Goal: Contribute content: Contribute content

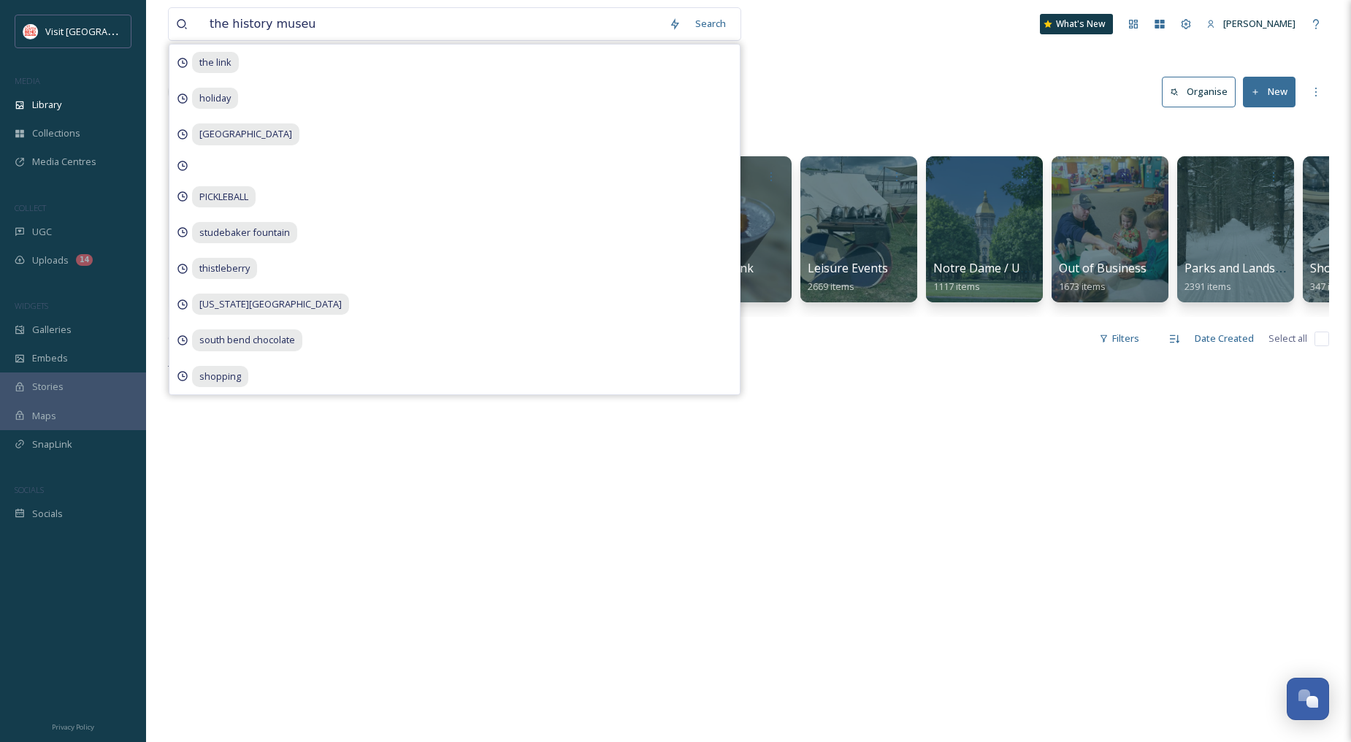
type input "the history museum"
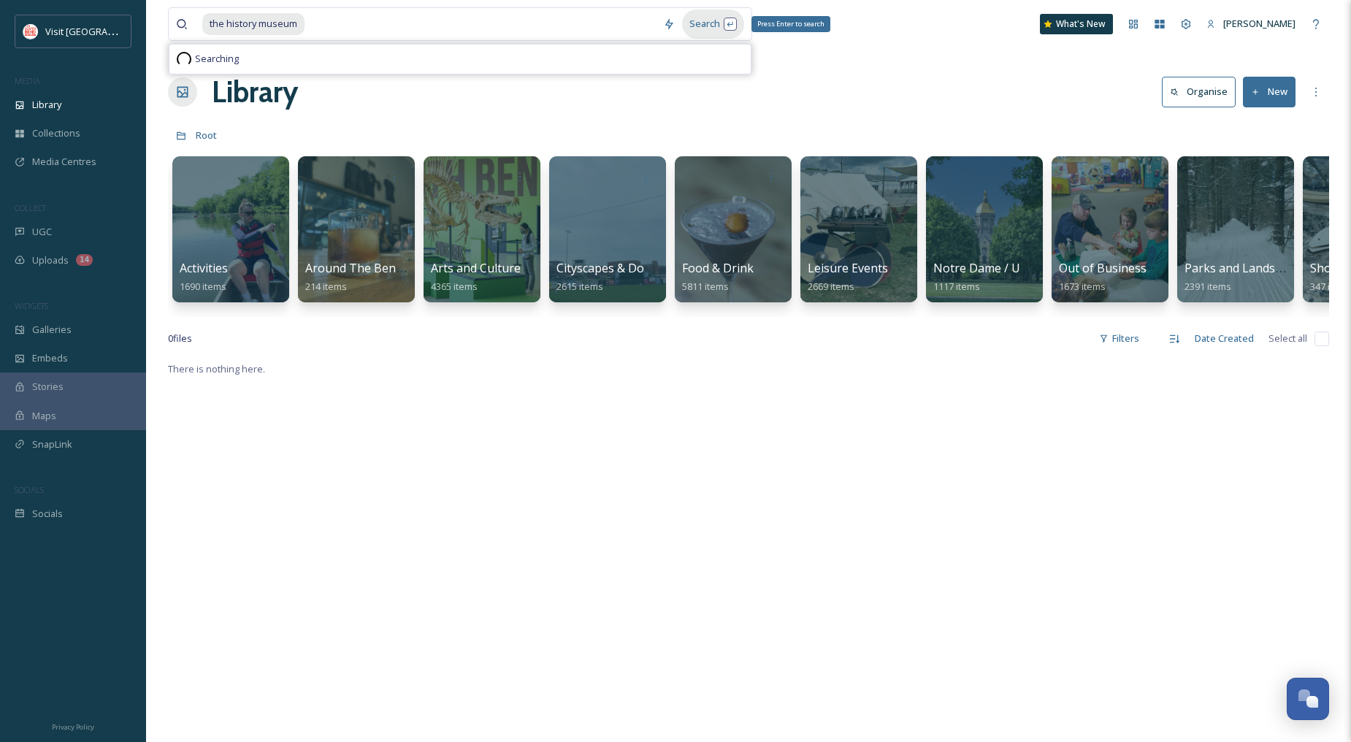
click at [709, 26] on div "Search Press Enter to search" at bounding box center [713, 23] width 62 height 28
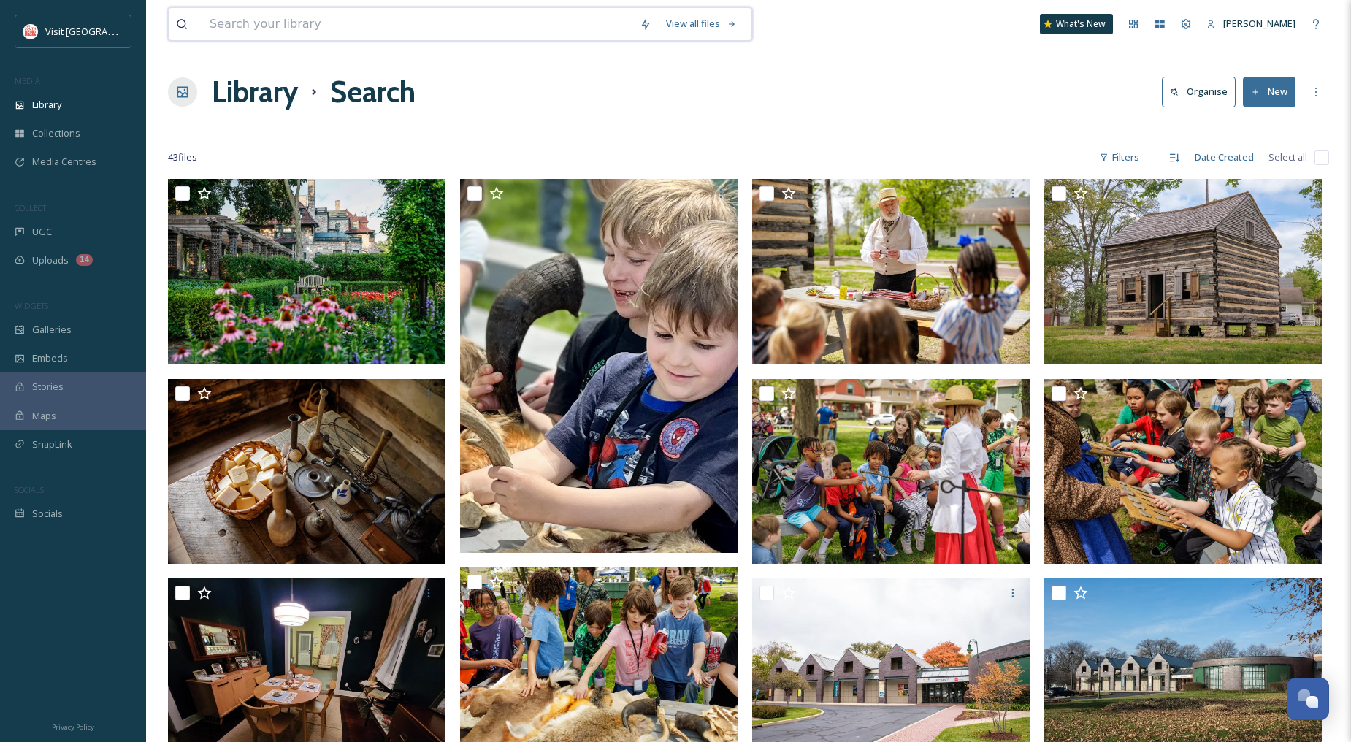
click at [399, 32] on input at bounding box center [417, 24] width 430 height 32
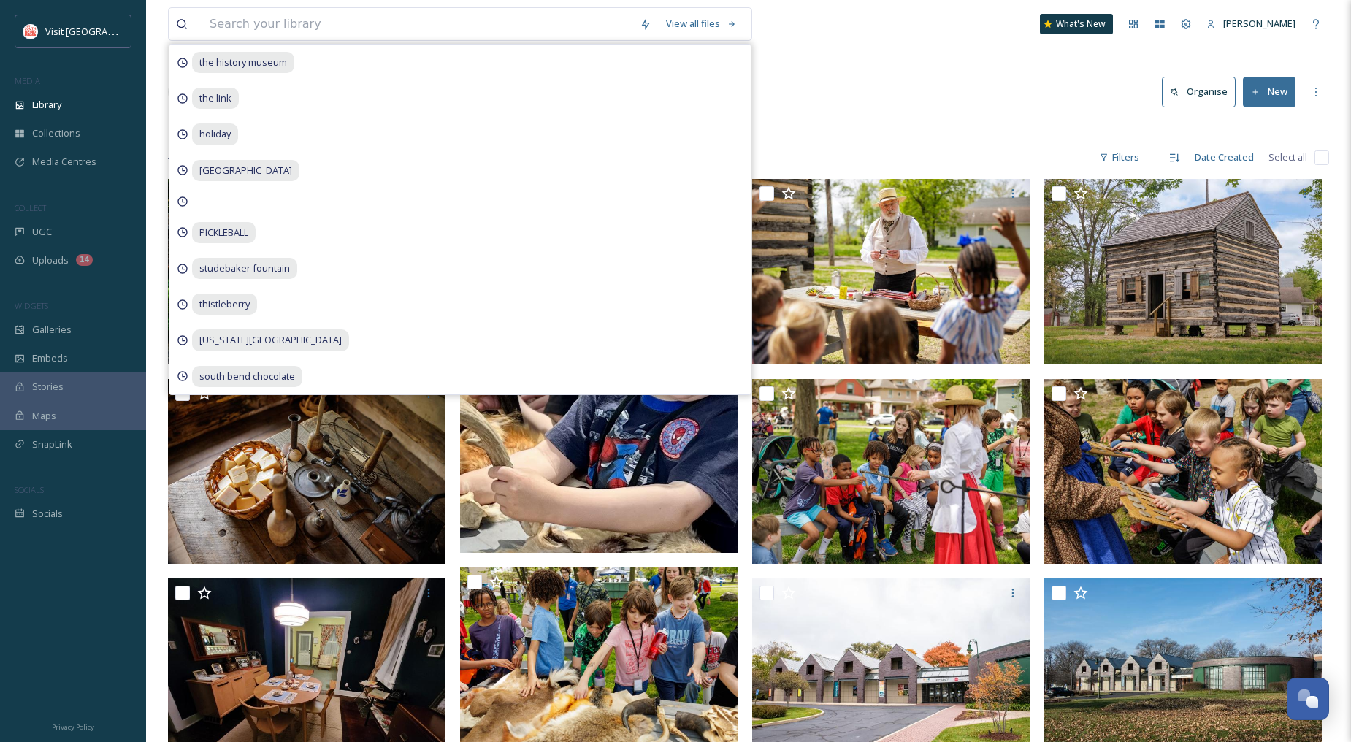
click at [926, 45] on div "View all files the history museum the link holiday [GEOGRAPHIC_DATA] [GEOGRAPHI…" at bounding box center [749, 24] width 1162 height 48
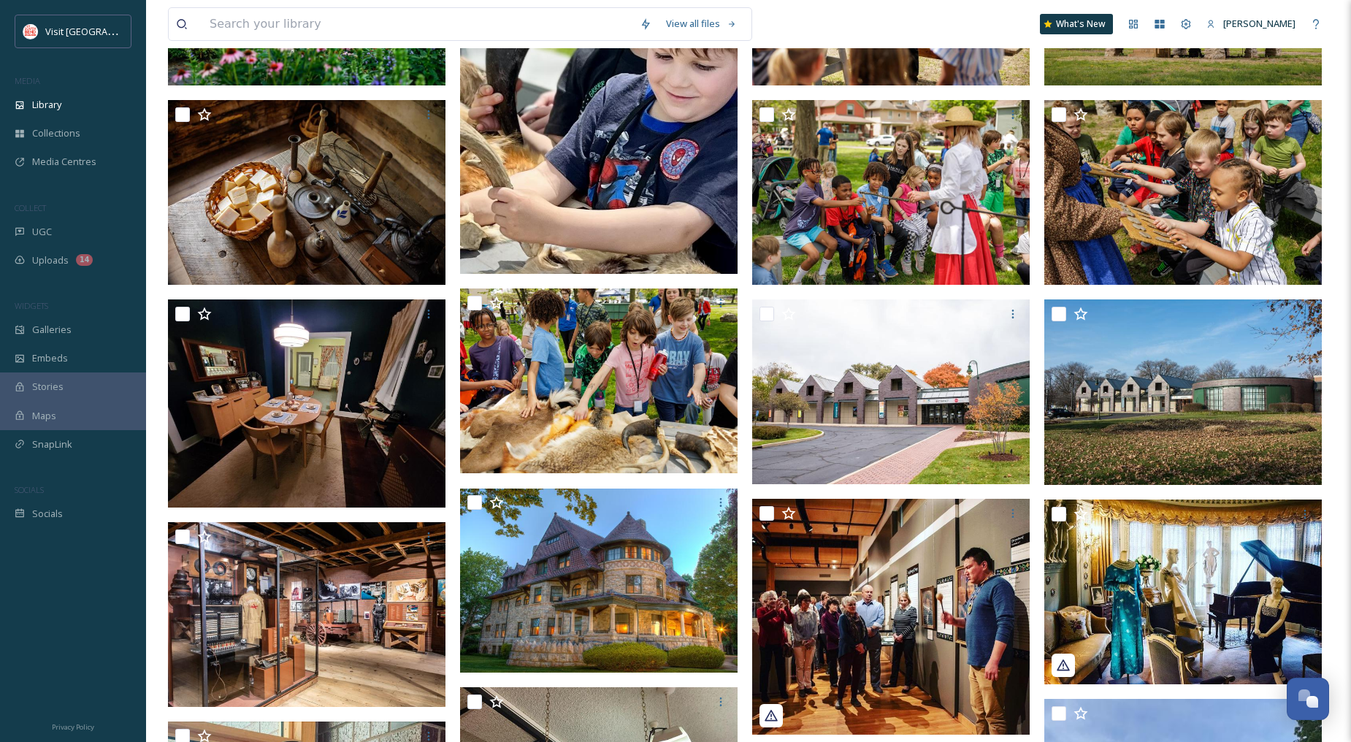
scroll to position [324, 0]
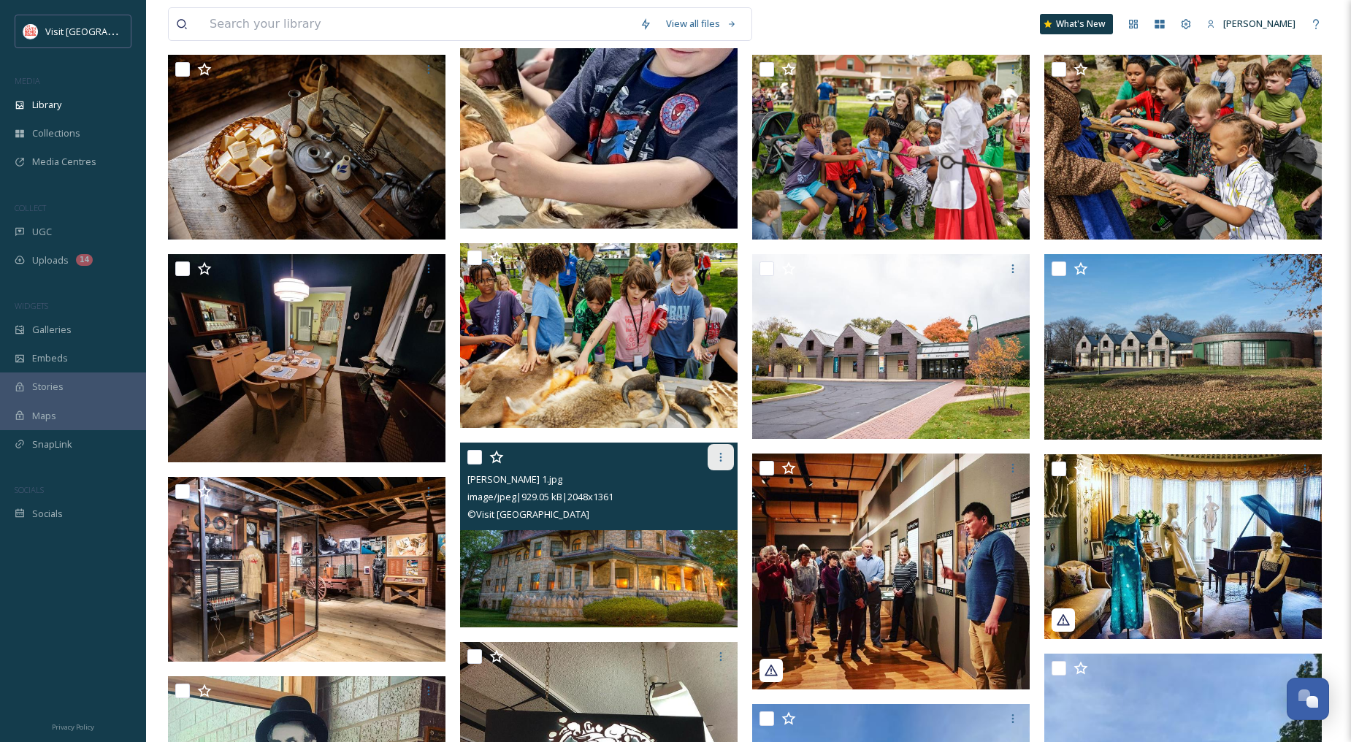
click at [713, 450] on div at bounding box center [721, 457] width 26 height 26
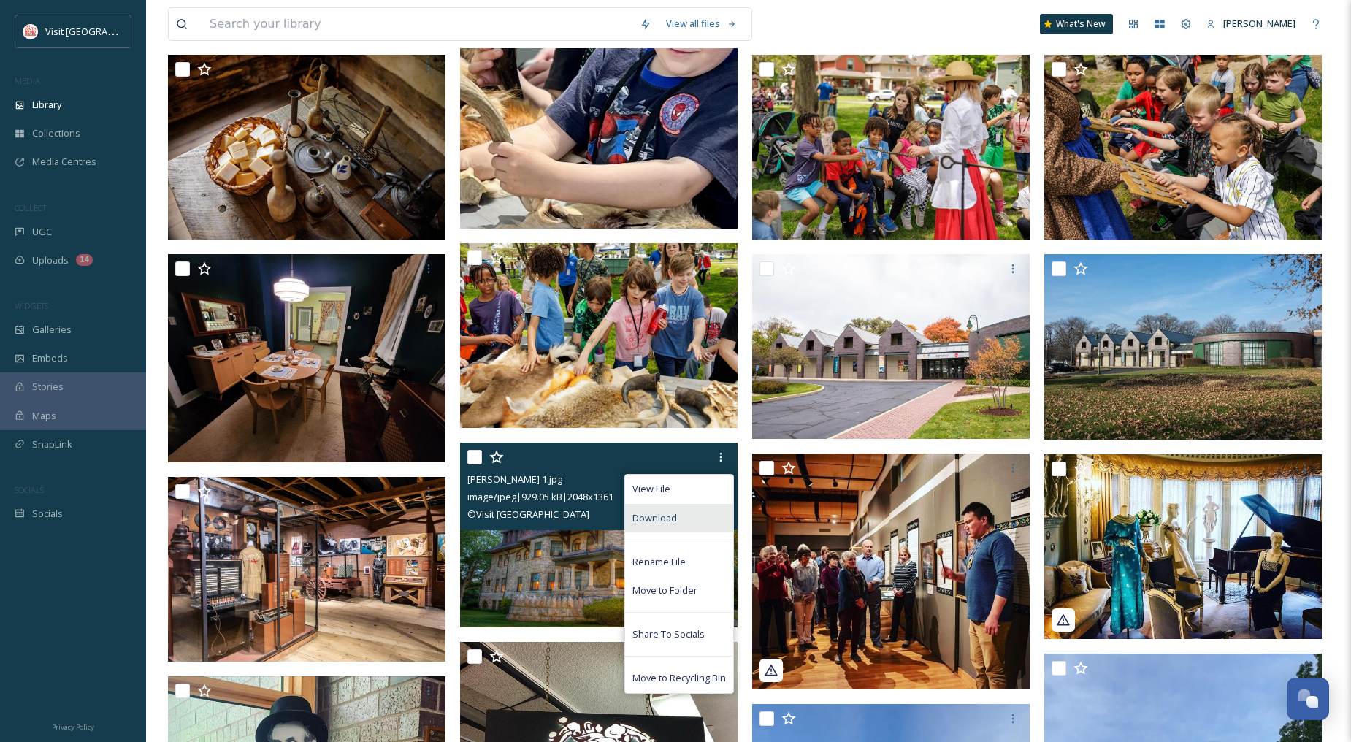
click at [682, 512] on div "Download" at bounding box center [679, 518] width 108 height 28
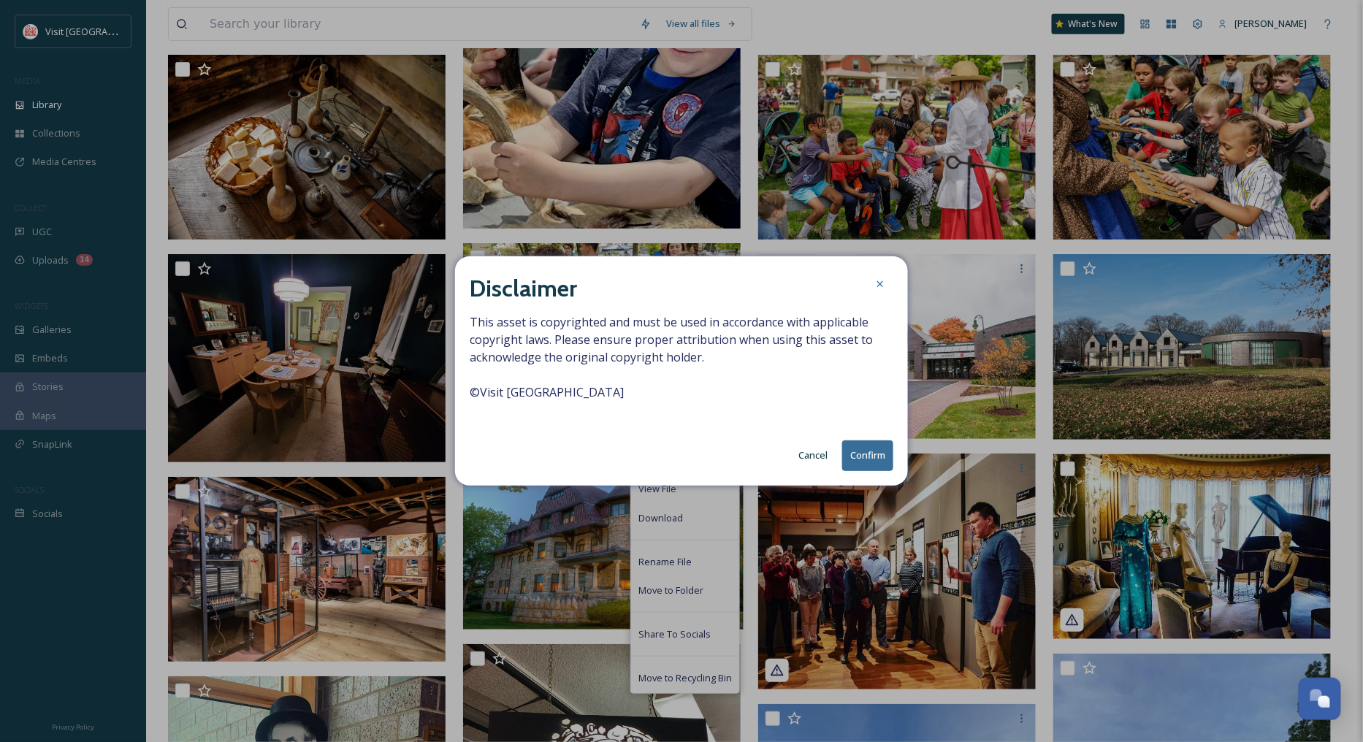
click at [858, 454] on button "Confirm" at bounding box center [867, 456] width 51 height 30
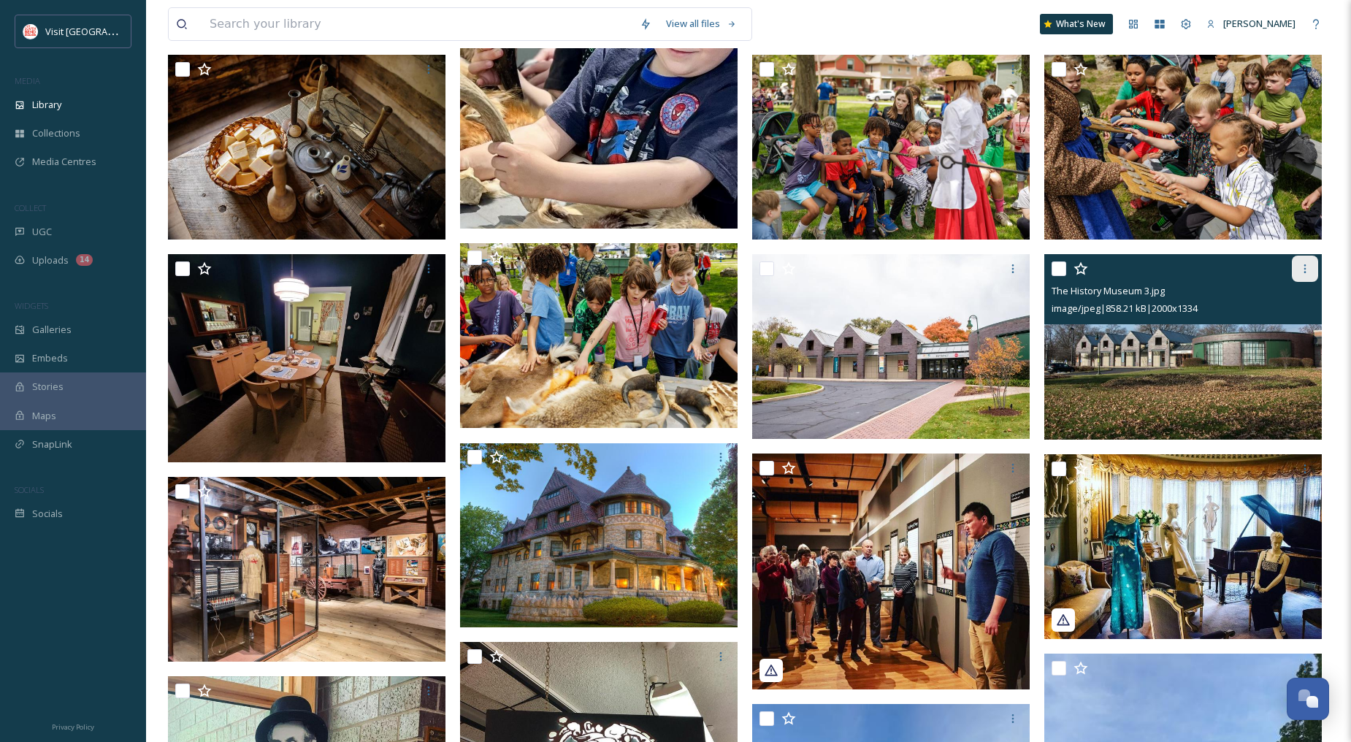
click at [1305, 267] on icon at bounding box center [1306, 268] width 2 height 9
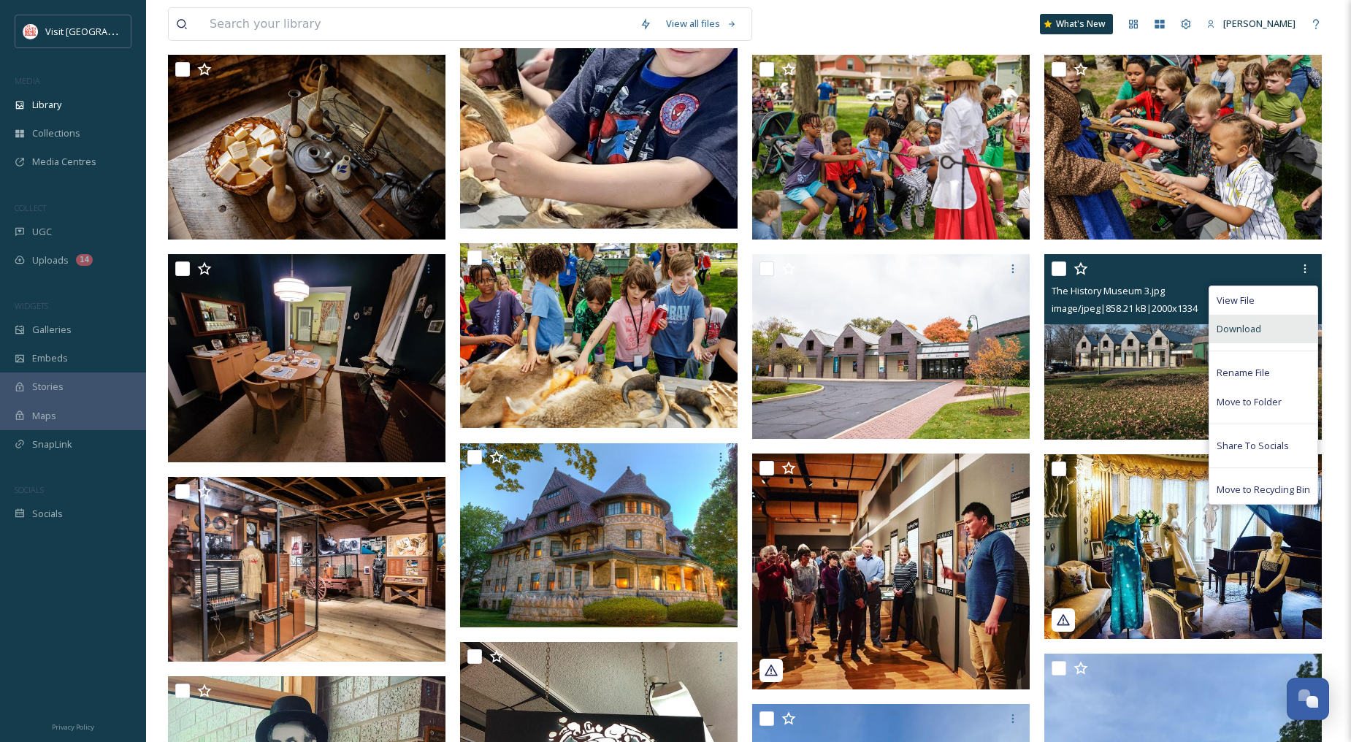
click at [1296, 322] on div "Download" at bounding box center [1264, 329] width 108 height 28
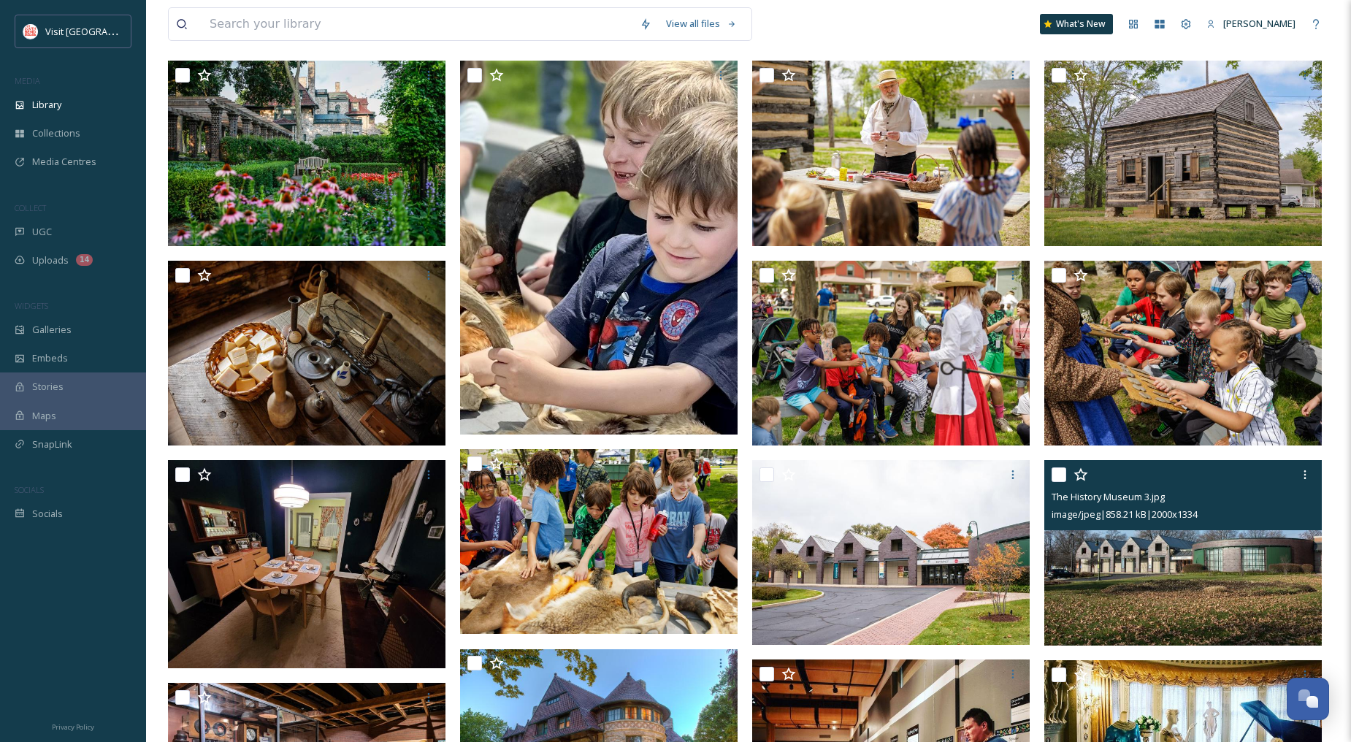
scroll to position [0, 0]
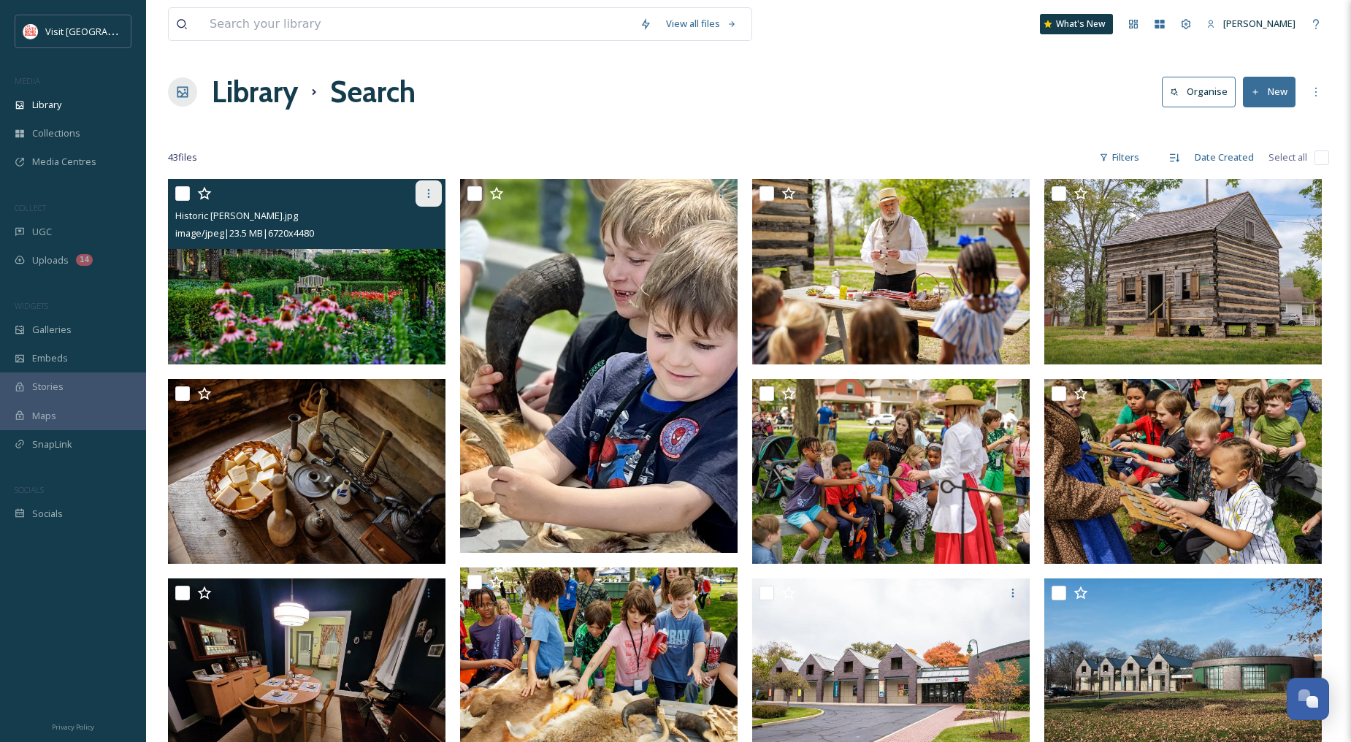
click at [430, 203] on div at bounding box center [429, 193] width 26 height 26
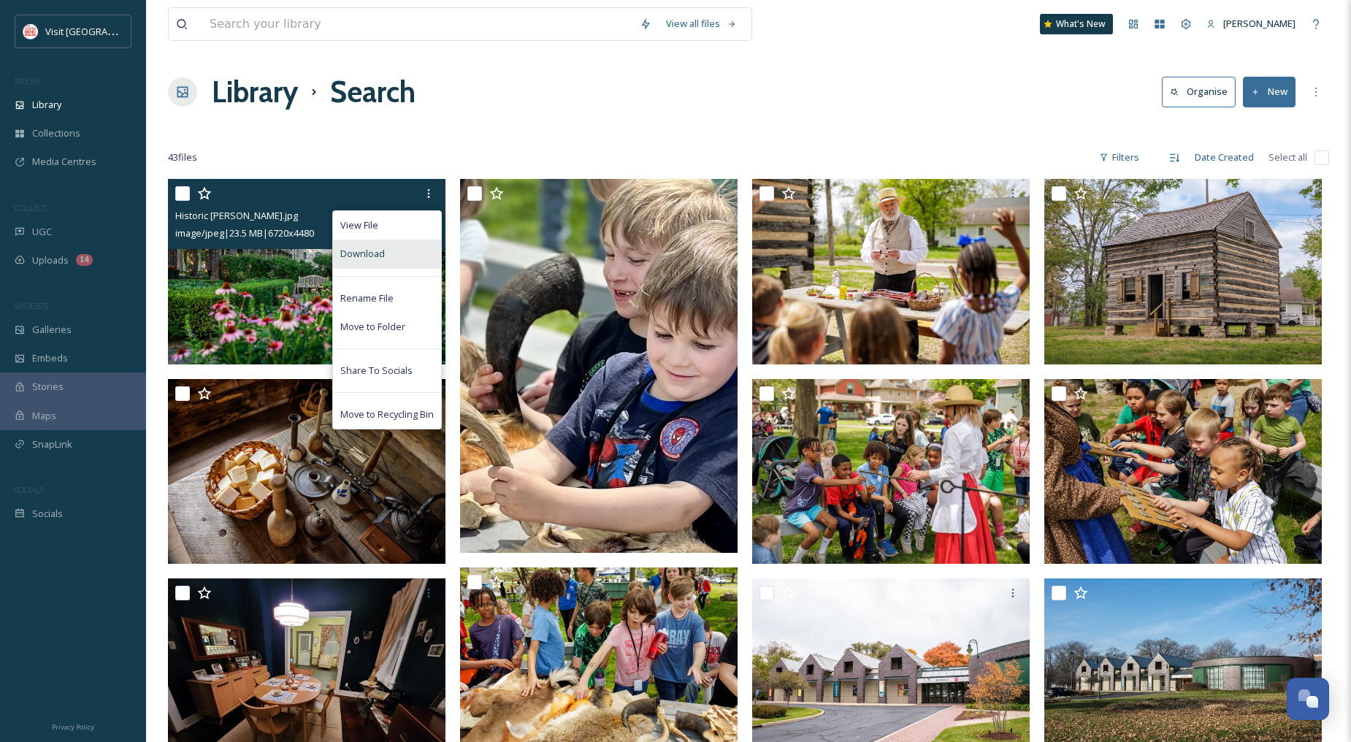
click at [403, 248] on div "Download" at bounding box center [387, 254] width 108 height 28
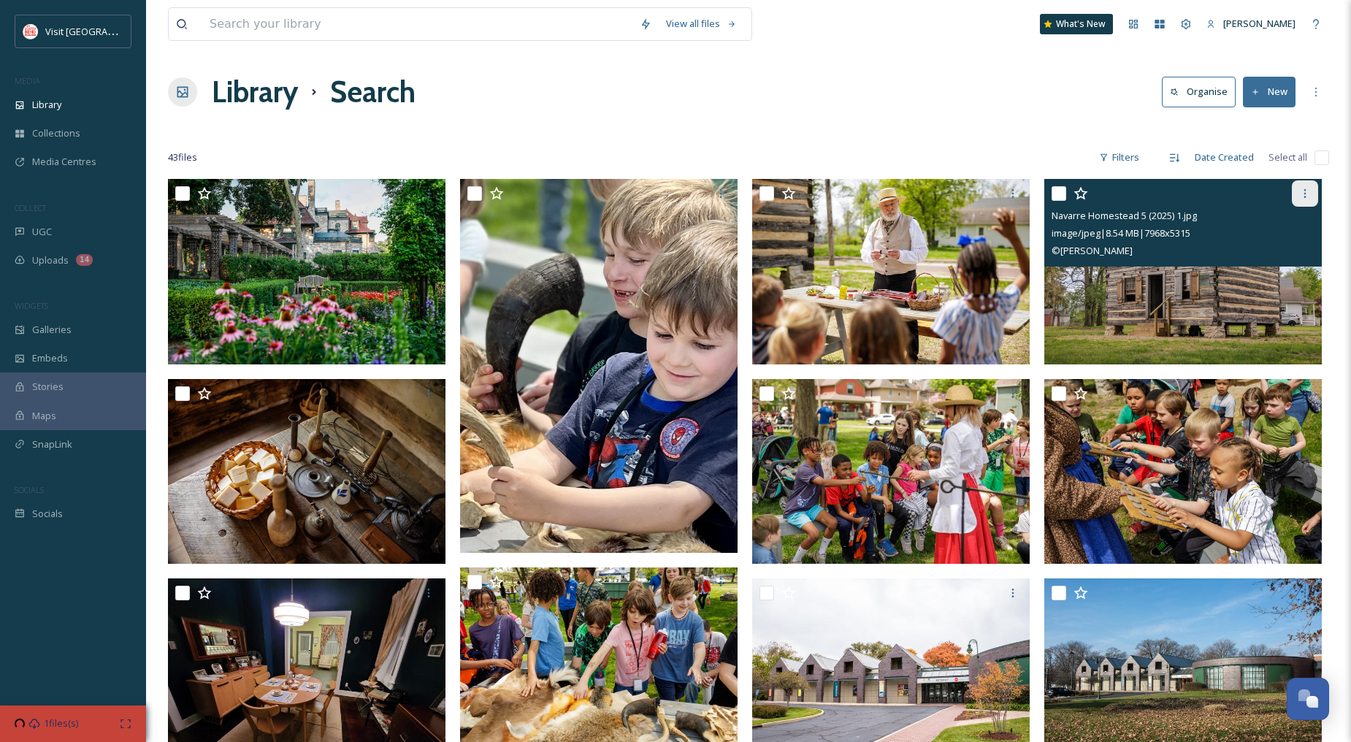
click at [1308, 194] on icon at bounding box center [1306, 194] width 12 height 12
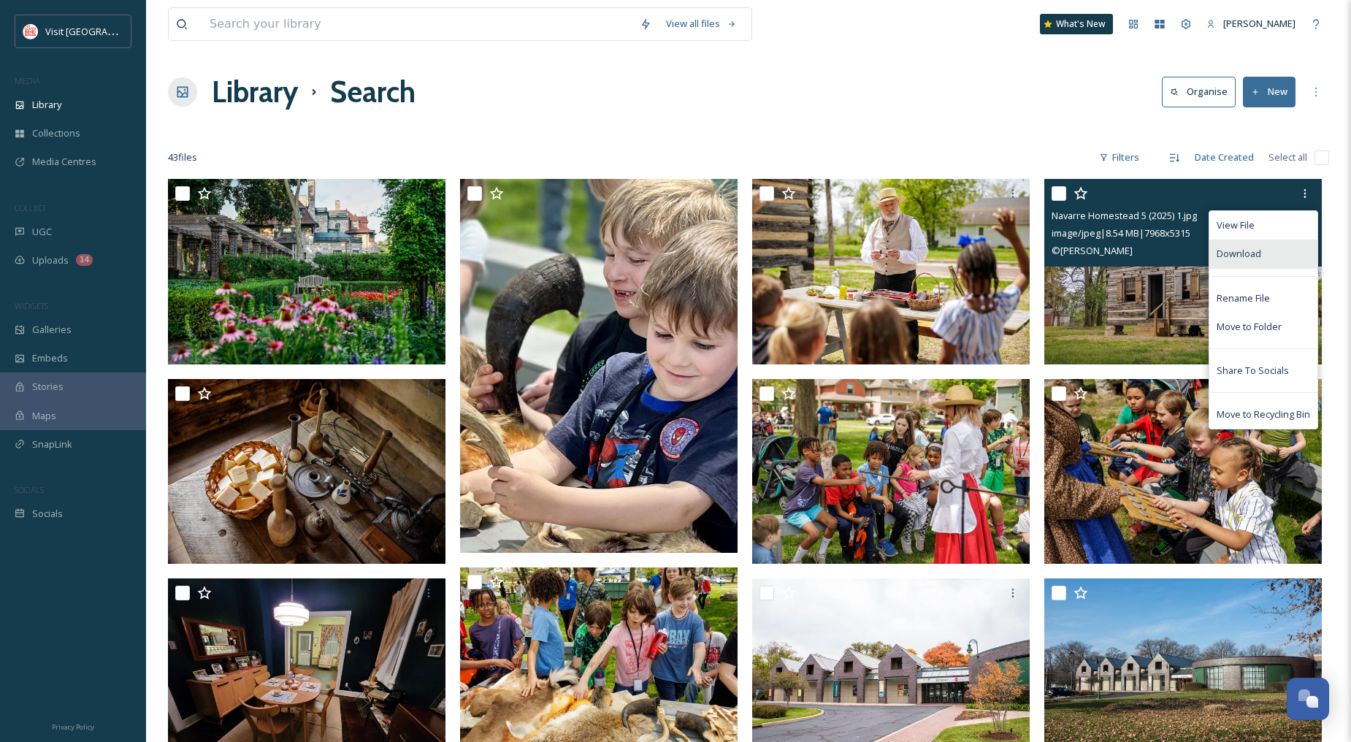
click at [1275, 252] on div "Download" at bounding box center [1264, 254] width 108 height 28
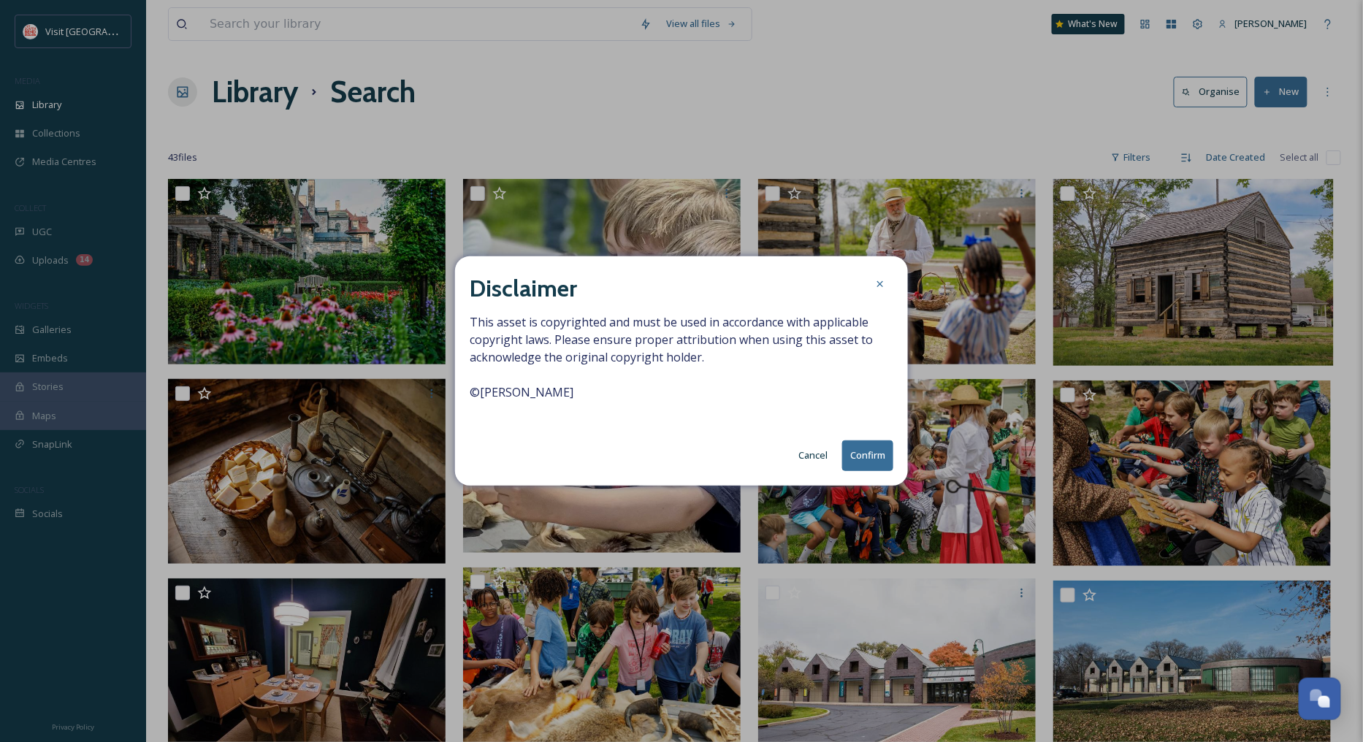
click at [859, 454] on button "Confirm" at bounding box center [867, 456] width 51 height 30
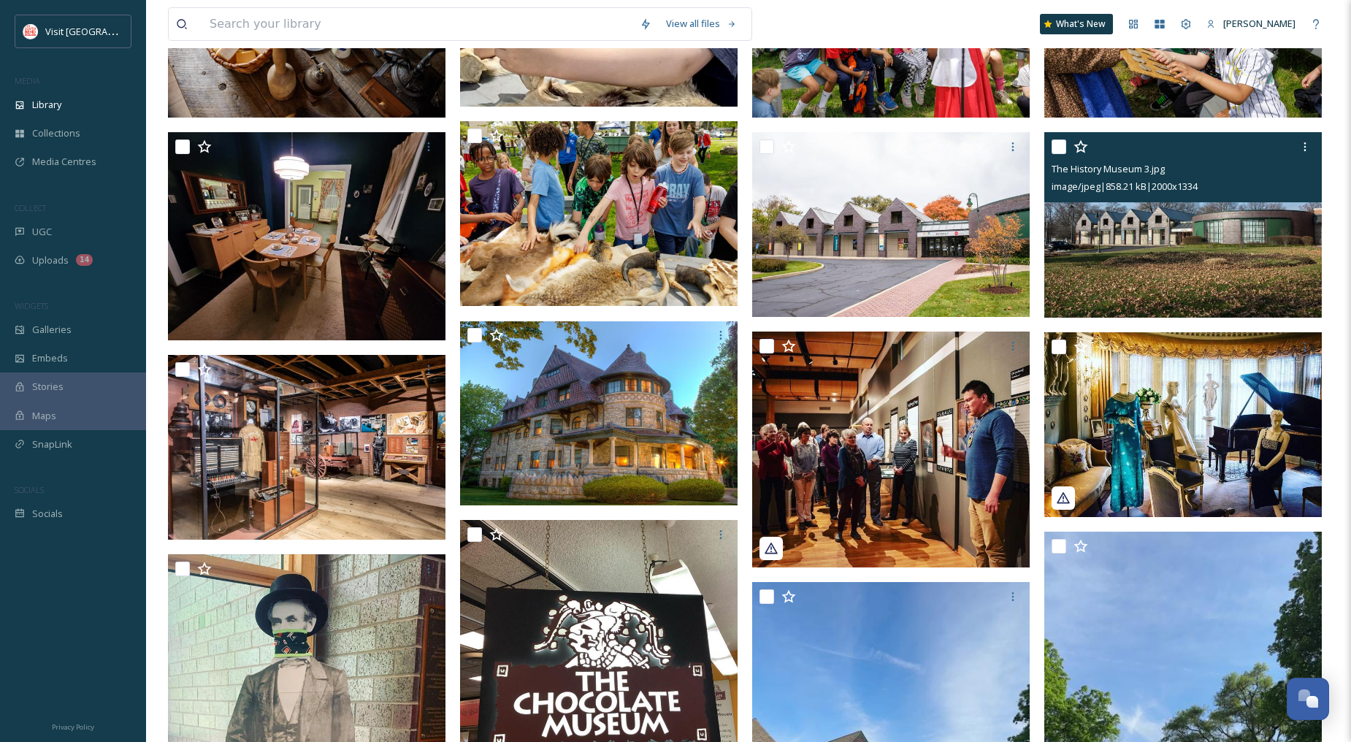
scroll to position [487, 0]
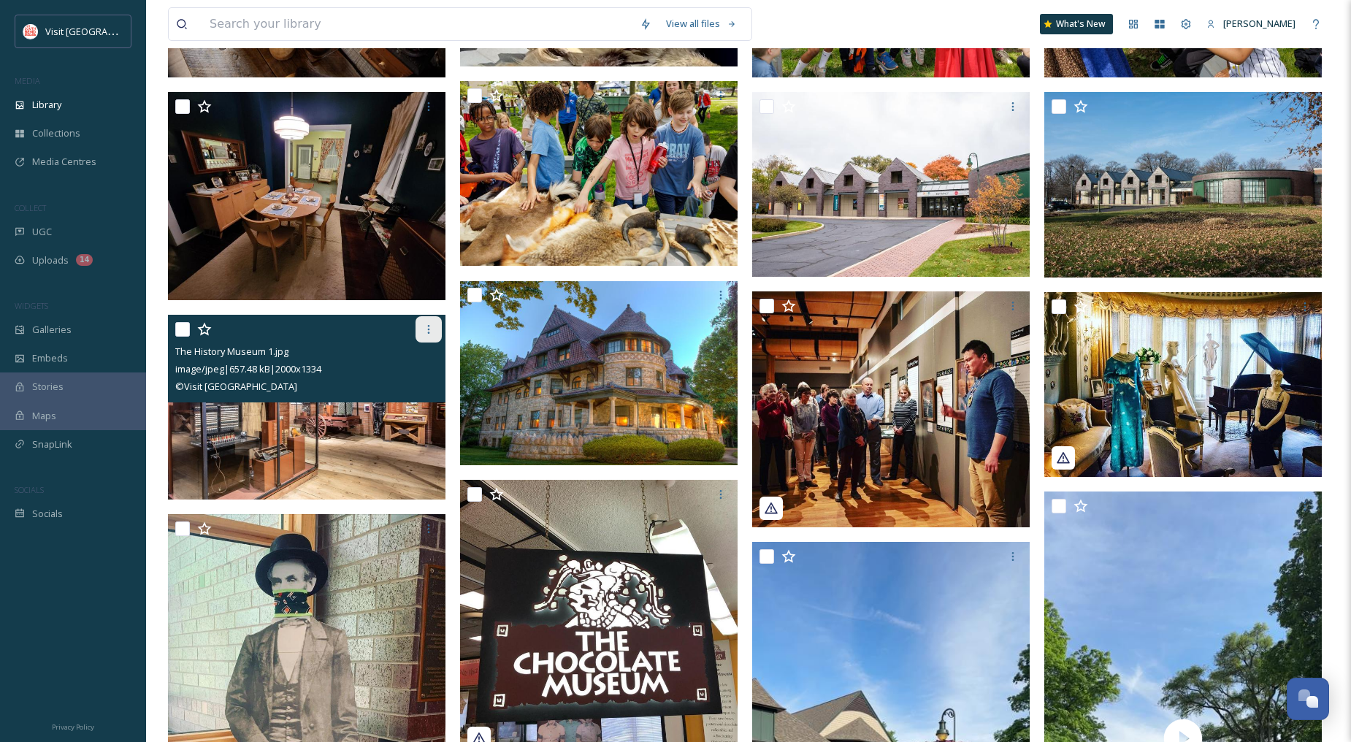
click at [432, 340] on div at bounding box center [429, 329] width 26 height 26
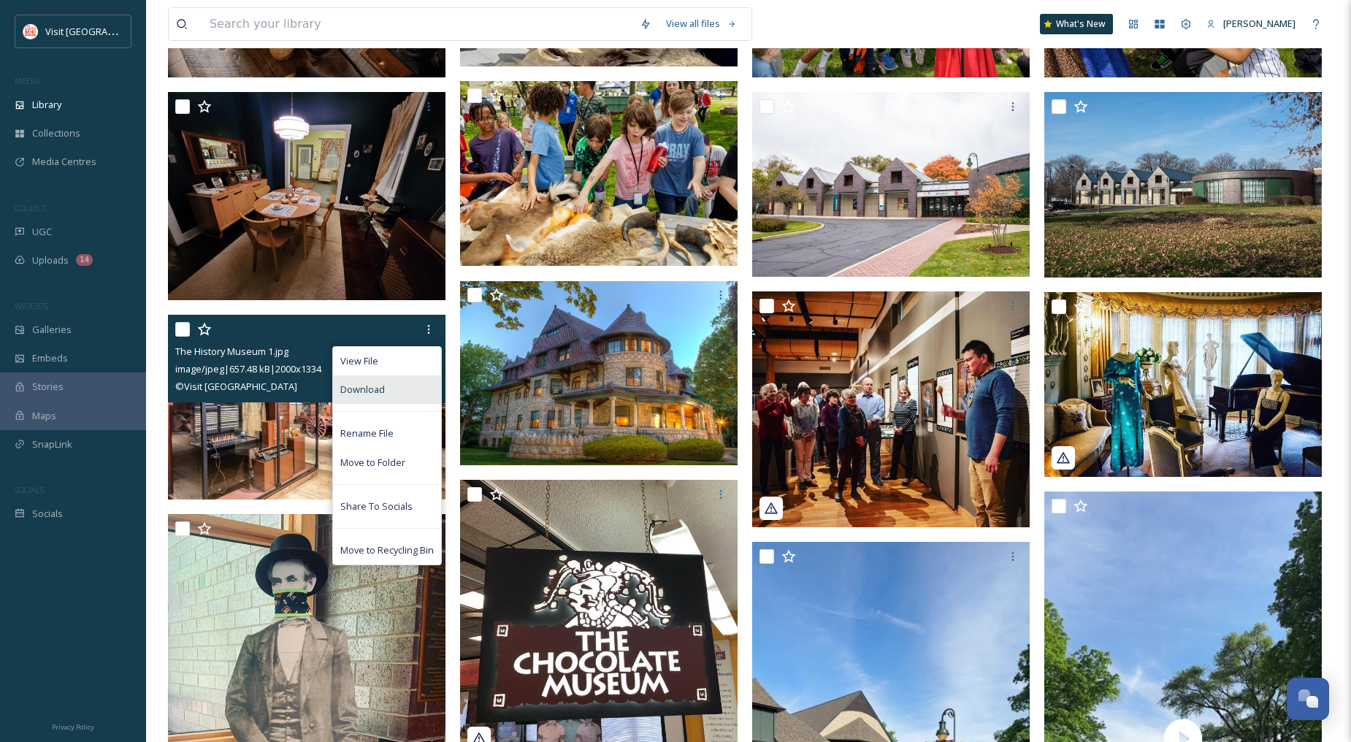
click at [397, 388] on div "Download" at bounding box center [387, 389] width 108 height 28
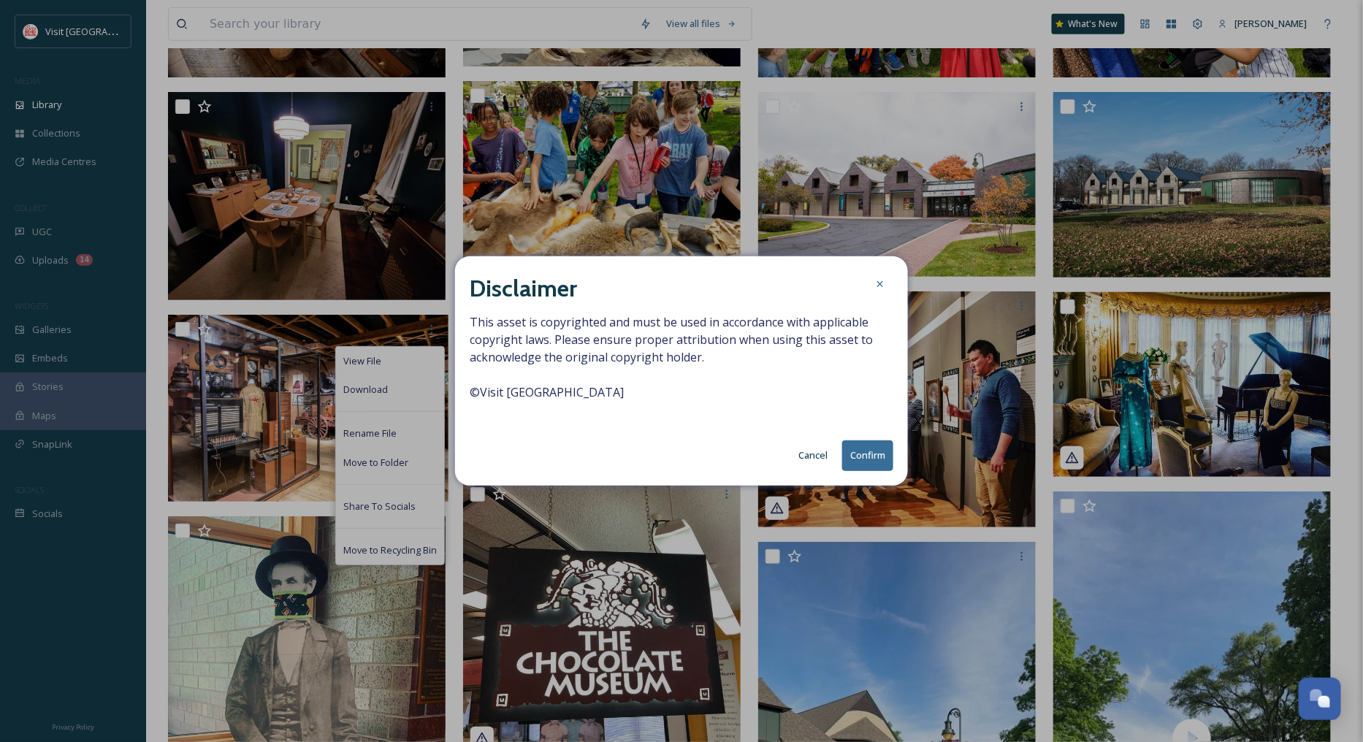
click at [861, 449] on button "Confirm" at bounding box center [867, 456] width 51 height 30
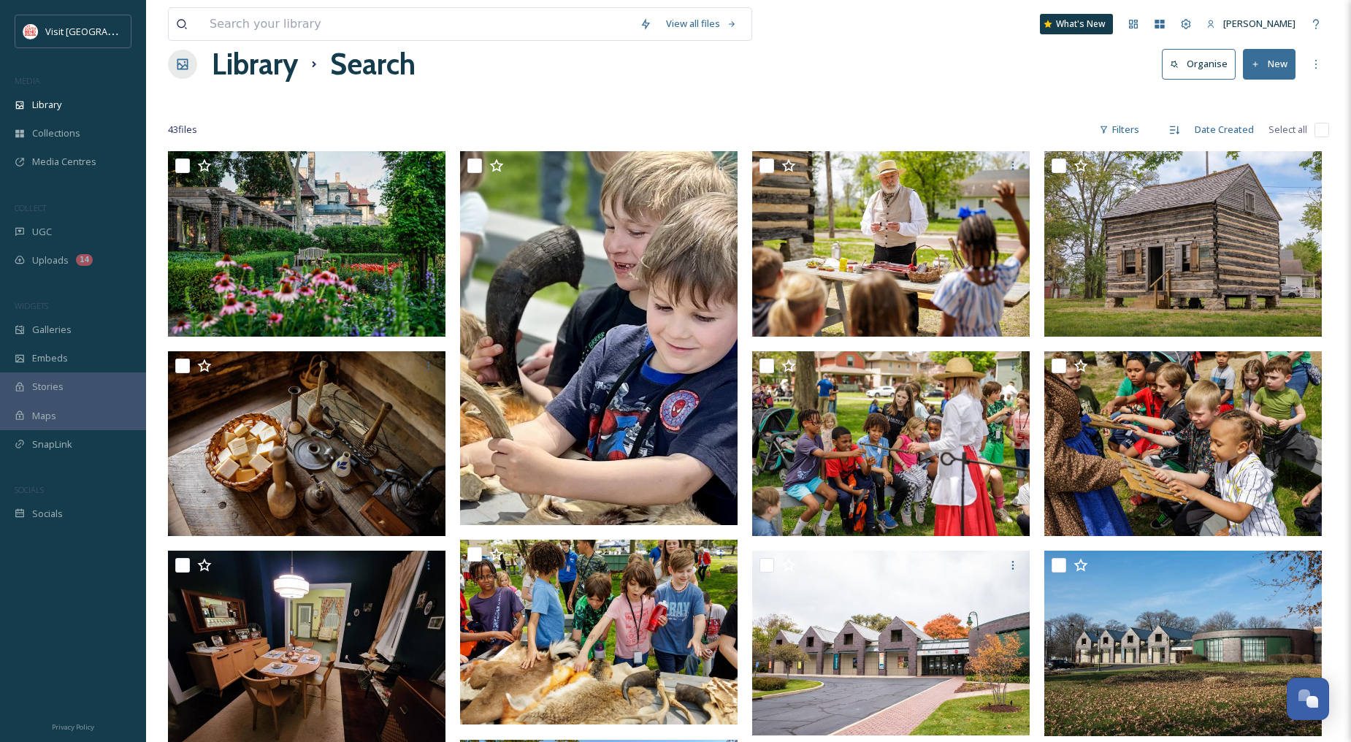
scroll to position [0, 0]
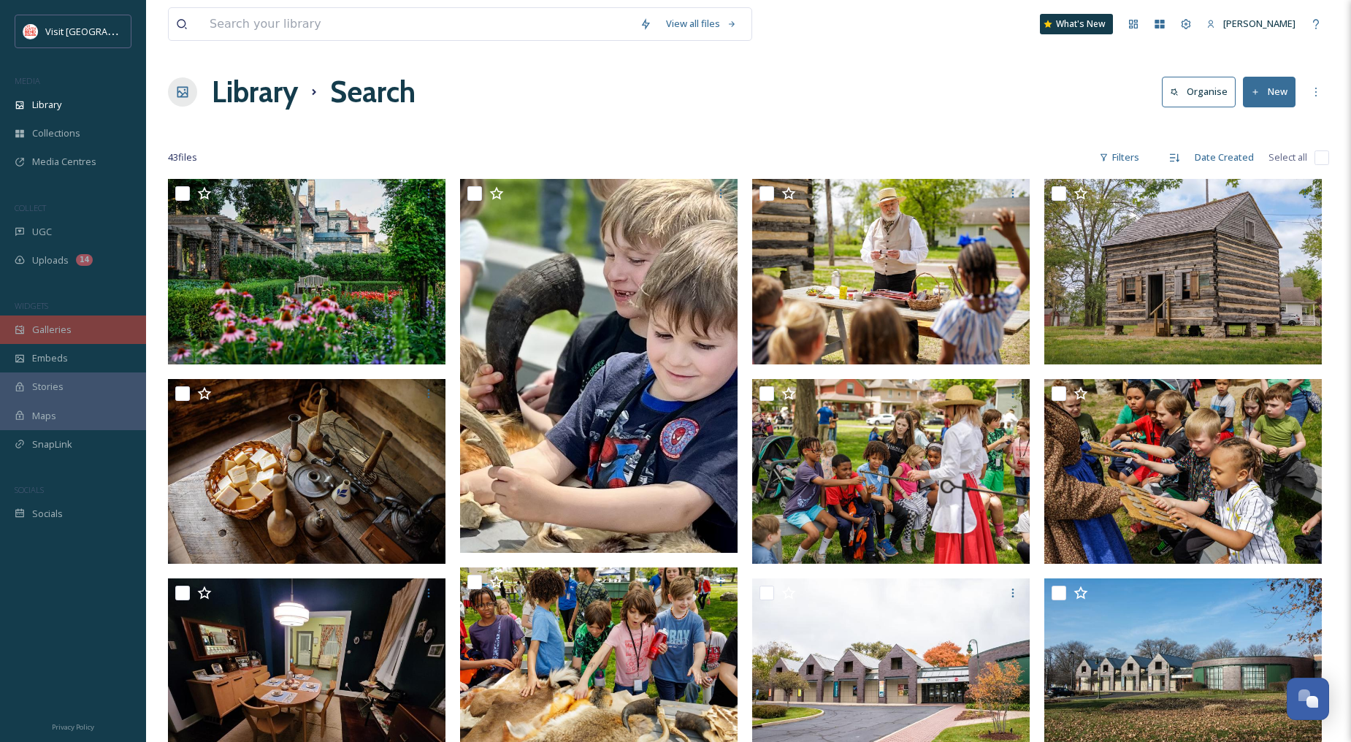
click at [76, 331] on div "Galleries" at bounding box center [73, 330] width 146 height 28
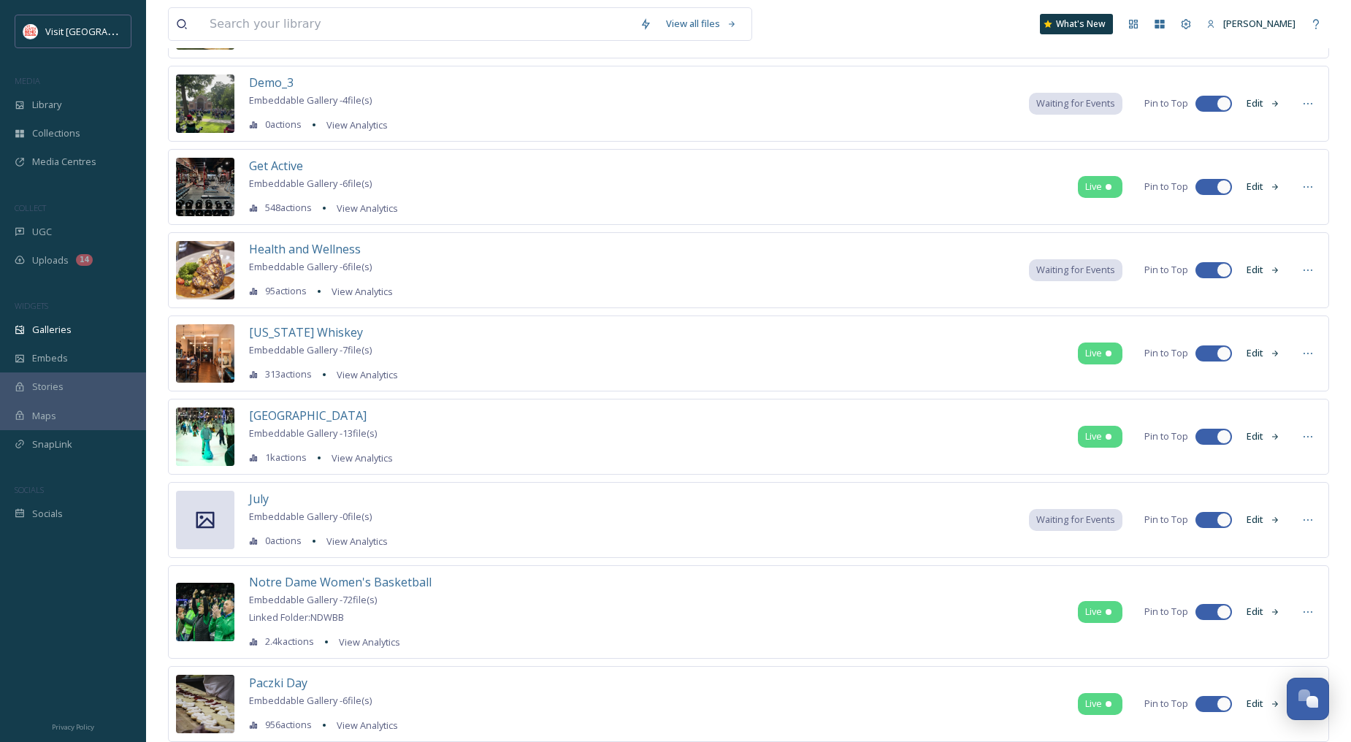
scroll to position [81, 0]
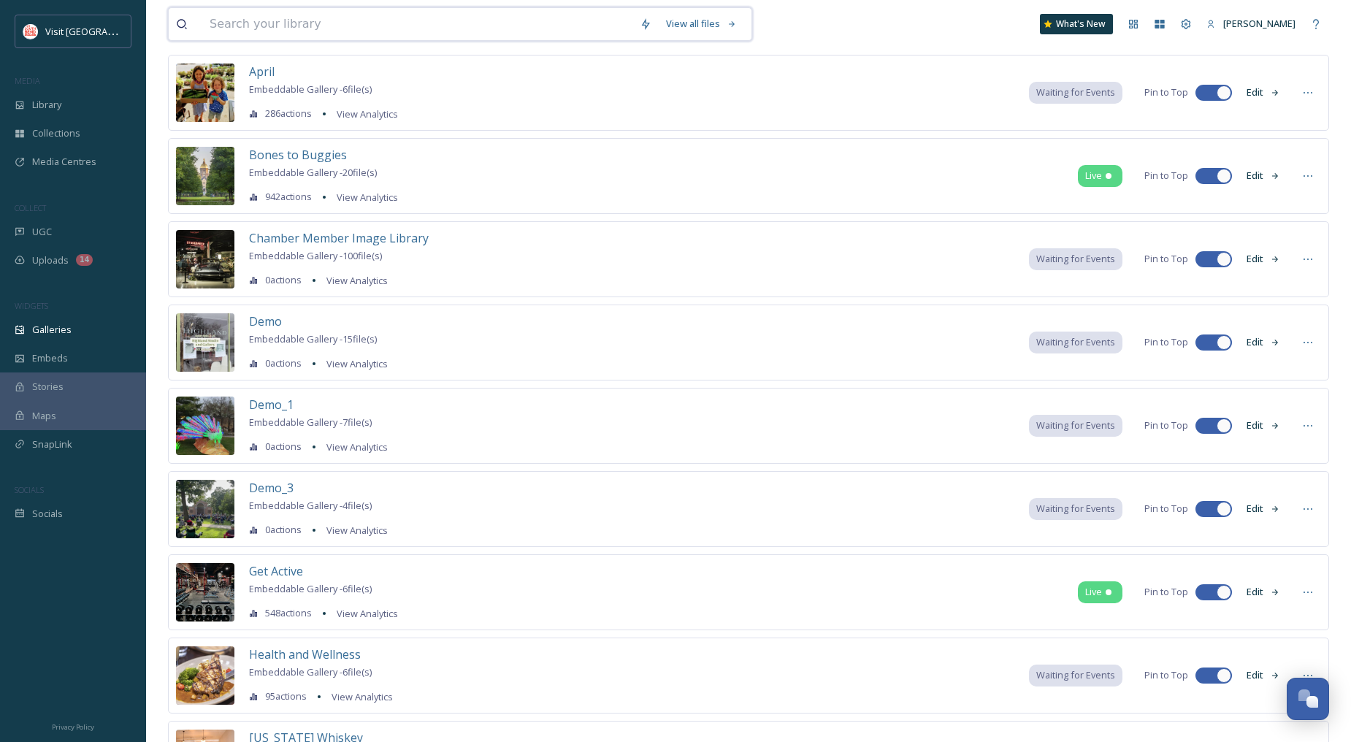
click at [368, 26] on input at bounding box center [417, 24] width 430 height 32
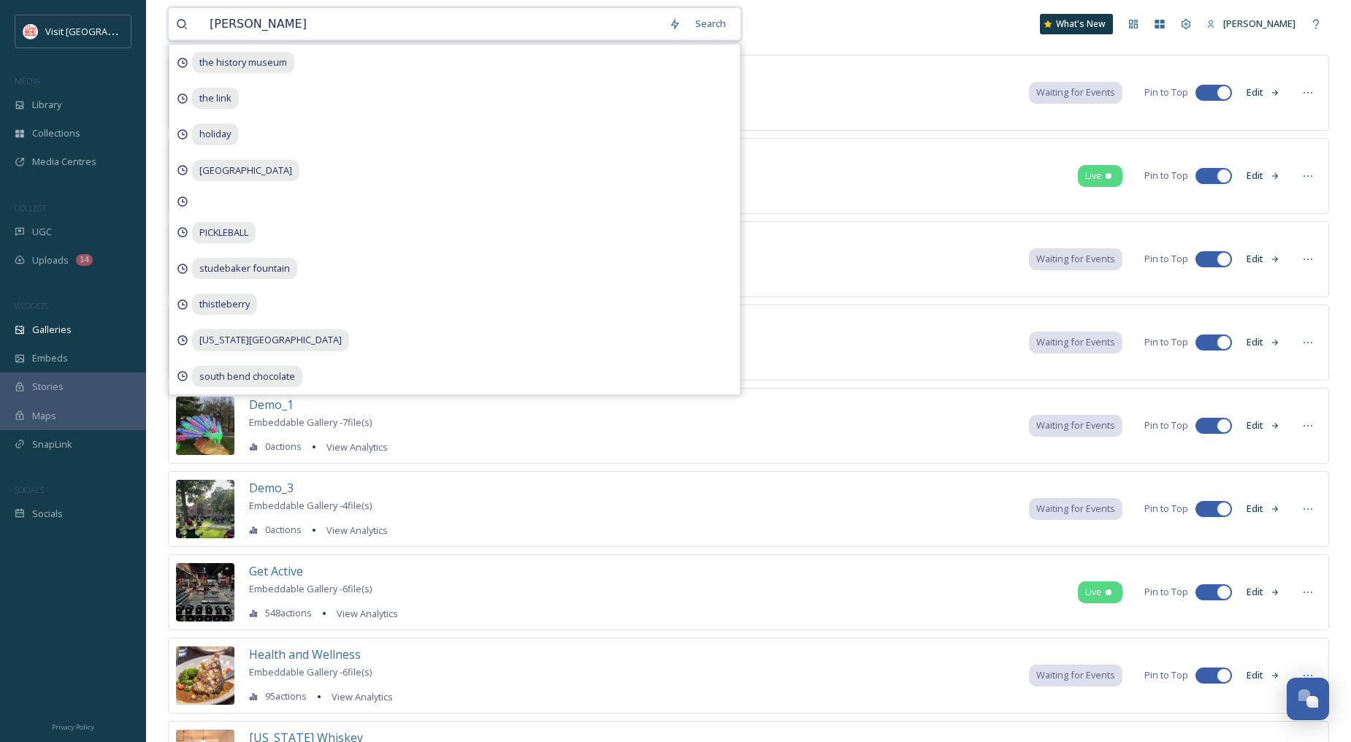
type input "[PERSON_NAME] mansion"
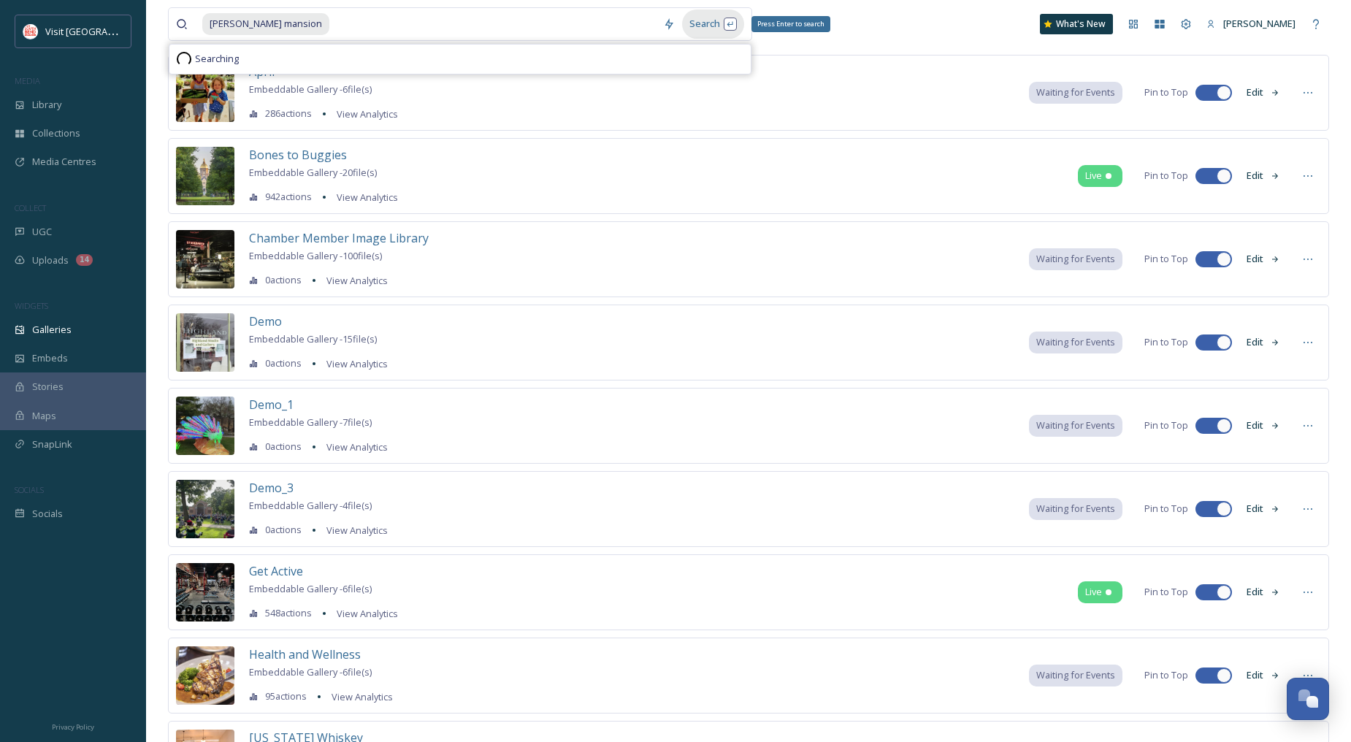
click at [709, 24] on div "Search Press Enter to search" at bounding box center [713, 23] width 62 height 28
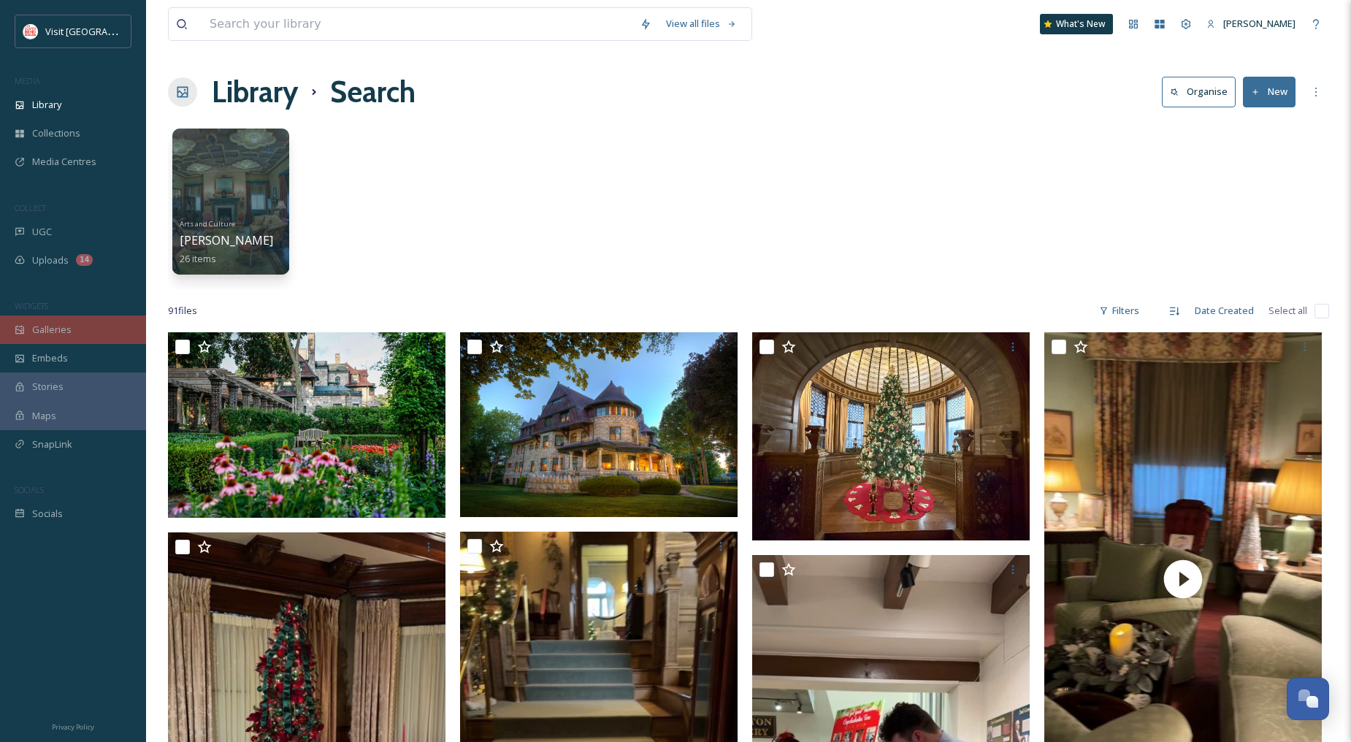
click at [61, 327] on span "Galleries" at bounding box center [51, 330] width 39 height 14
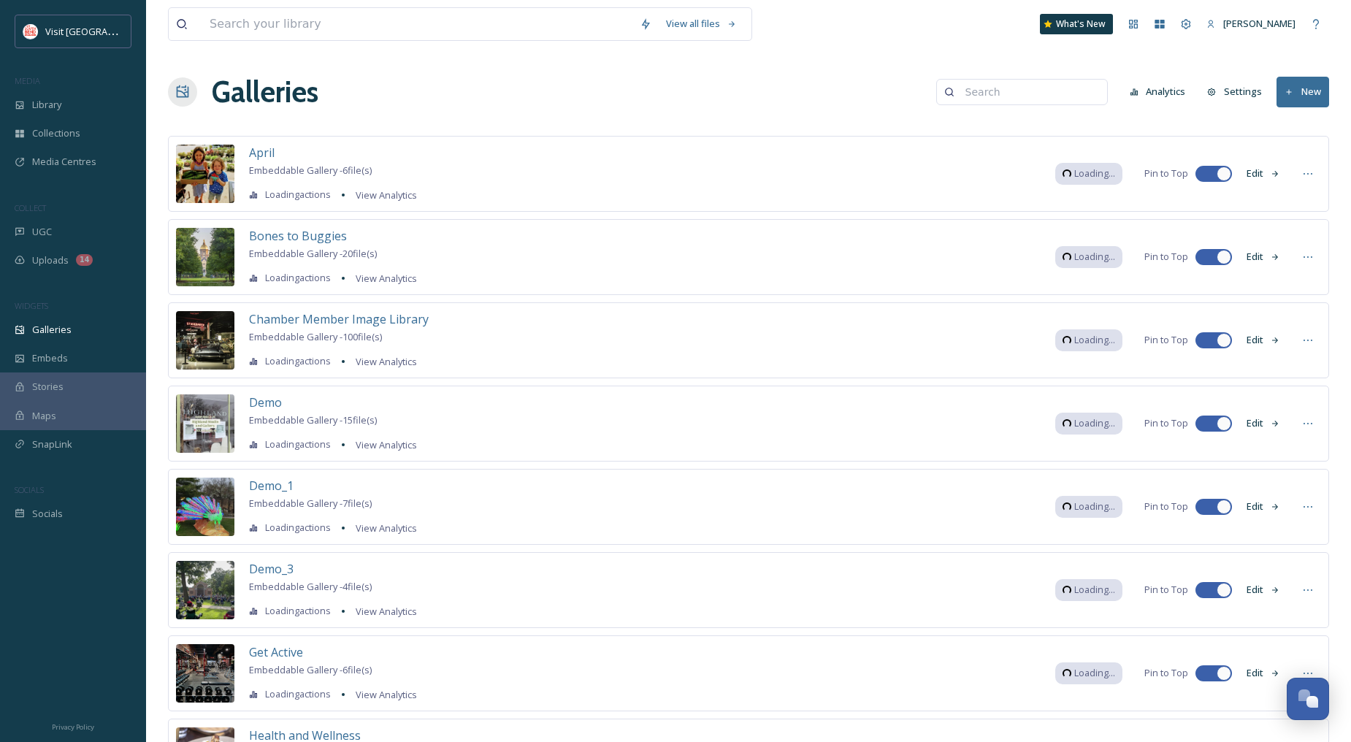
click at [1106, 93] on div at bounding box center [1023, 92] width 172 height 26
click at [1094, 91] on input at bounding box center [1029, 91] width 142 height 29
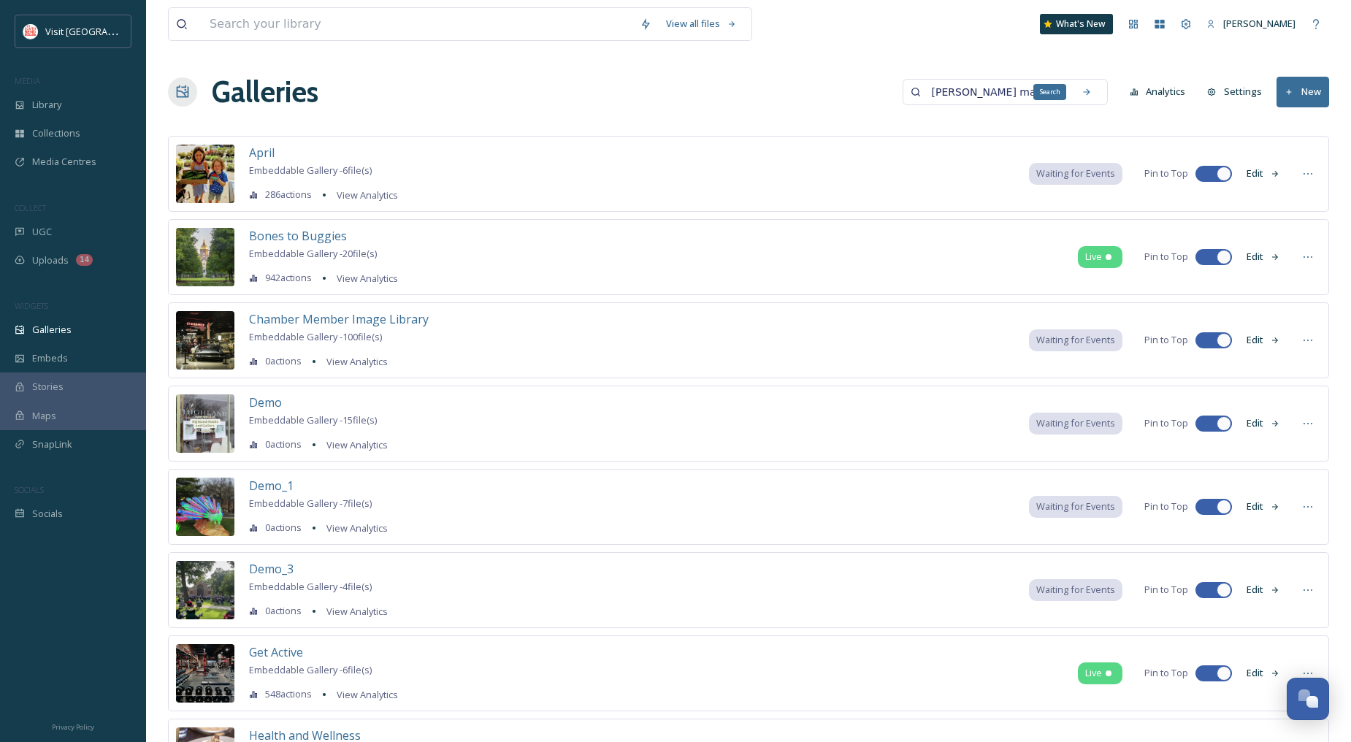
type input "[PERSON_NAME] mansion"
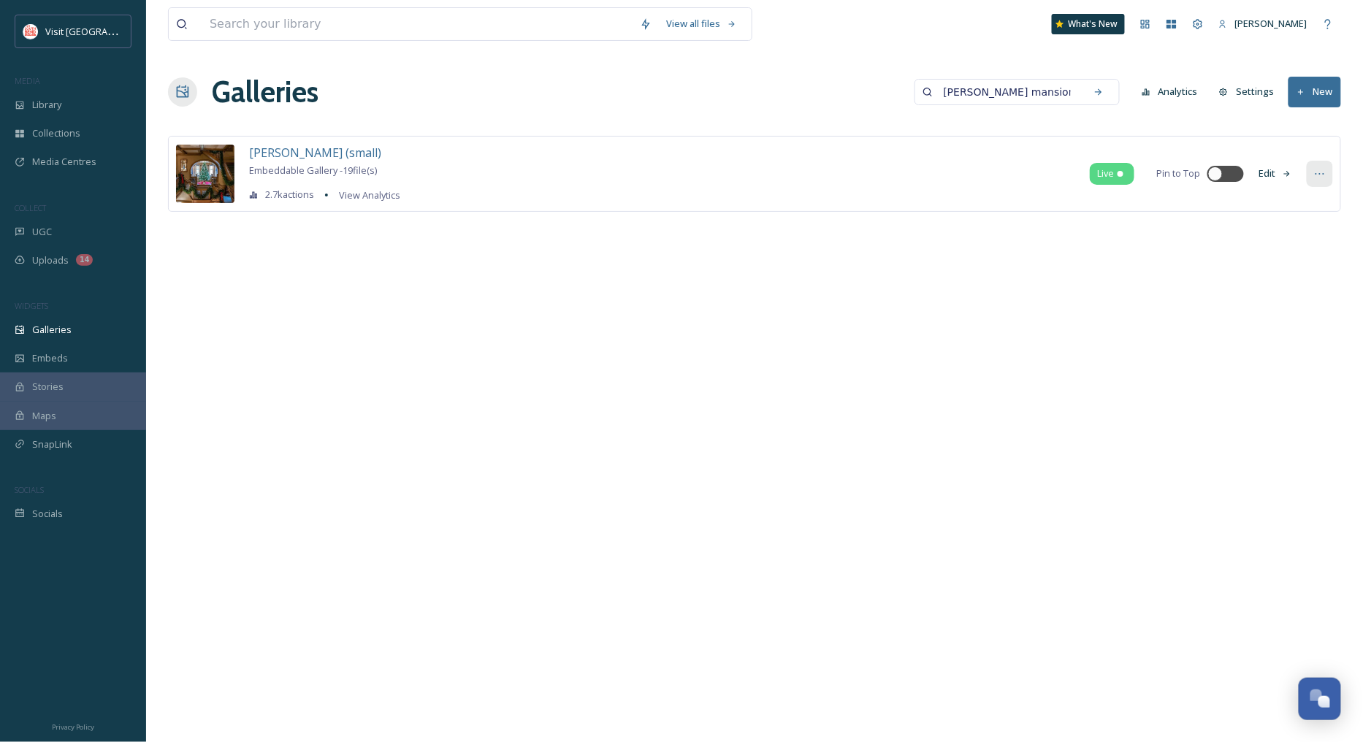
click at [1323, 178] on icon at bounding box center [1320, 174] width 12 height 12
click at [1303, 261] on span "Embed Gallery" at bounding box center [1292, 263] width 64 height 14
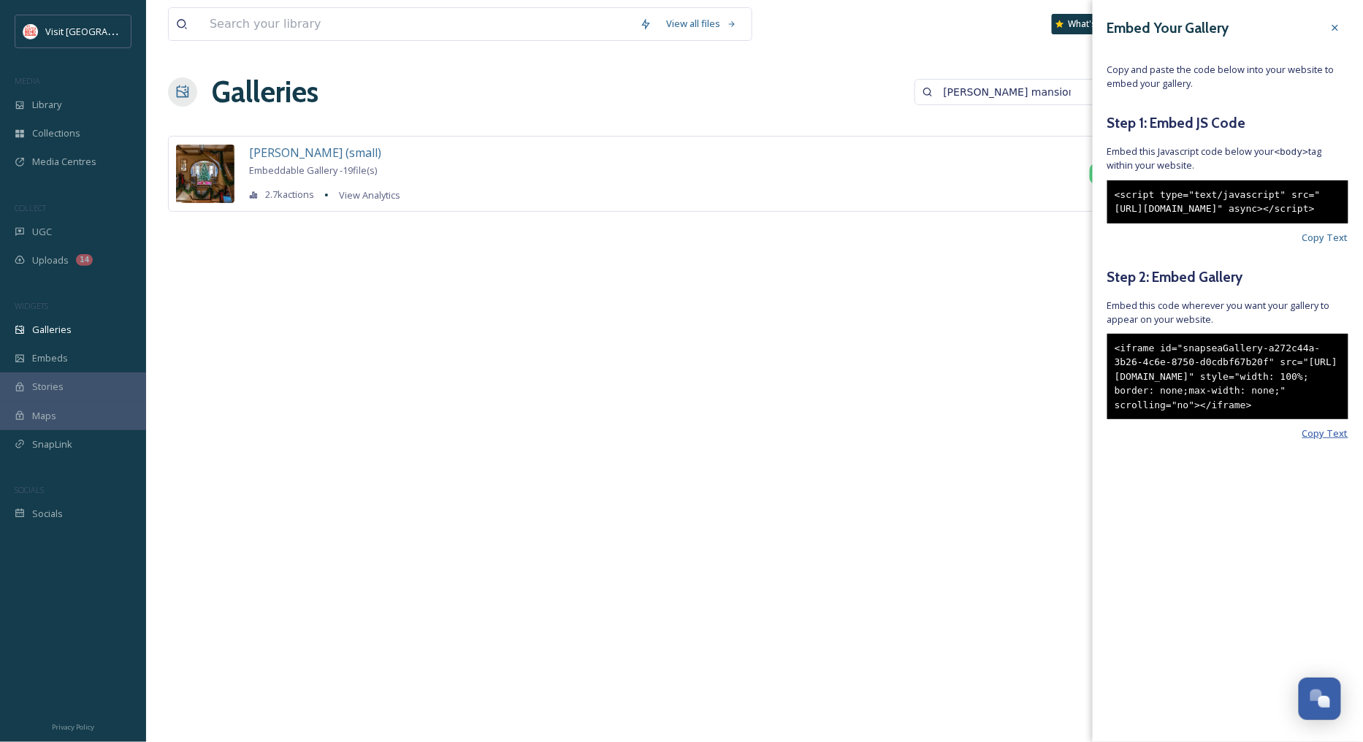
click at [1316, 441] on span "Copy Text" at bounding box center [1326, 434] width 46 height 14
click at [227, 25] on input at bounding box center [417, 24] width 430 height 32
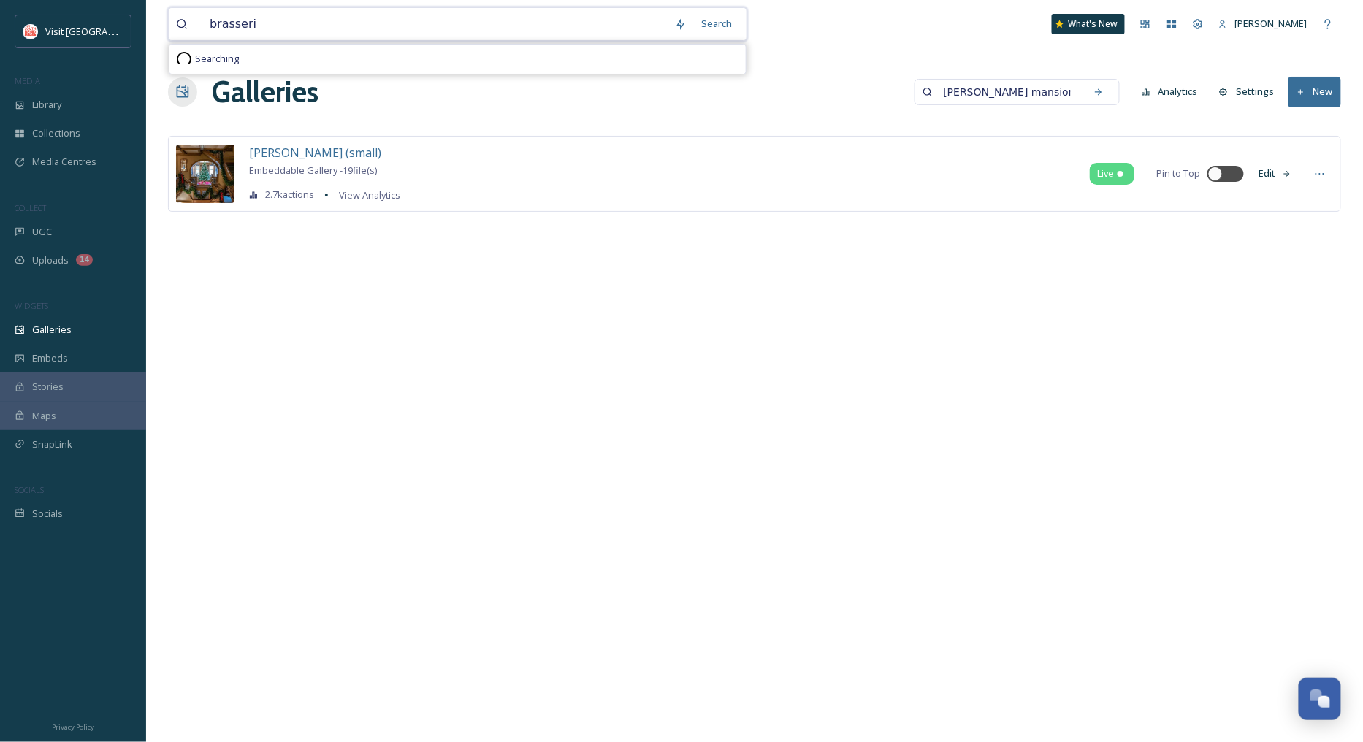
type input "brasserie"
click at [729, 22] on div "Search Press Enter to search" at bounding box center [713, 23] width 62 height 28
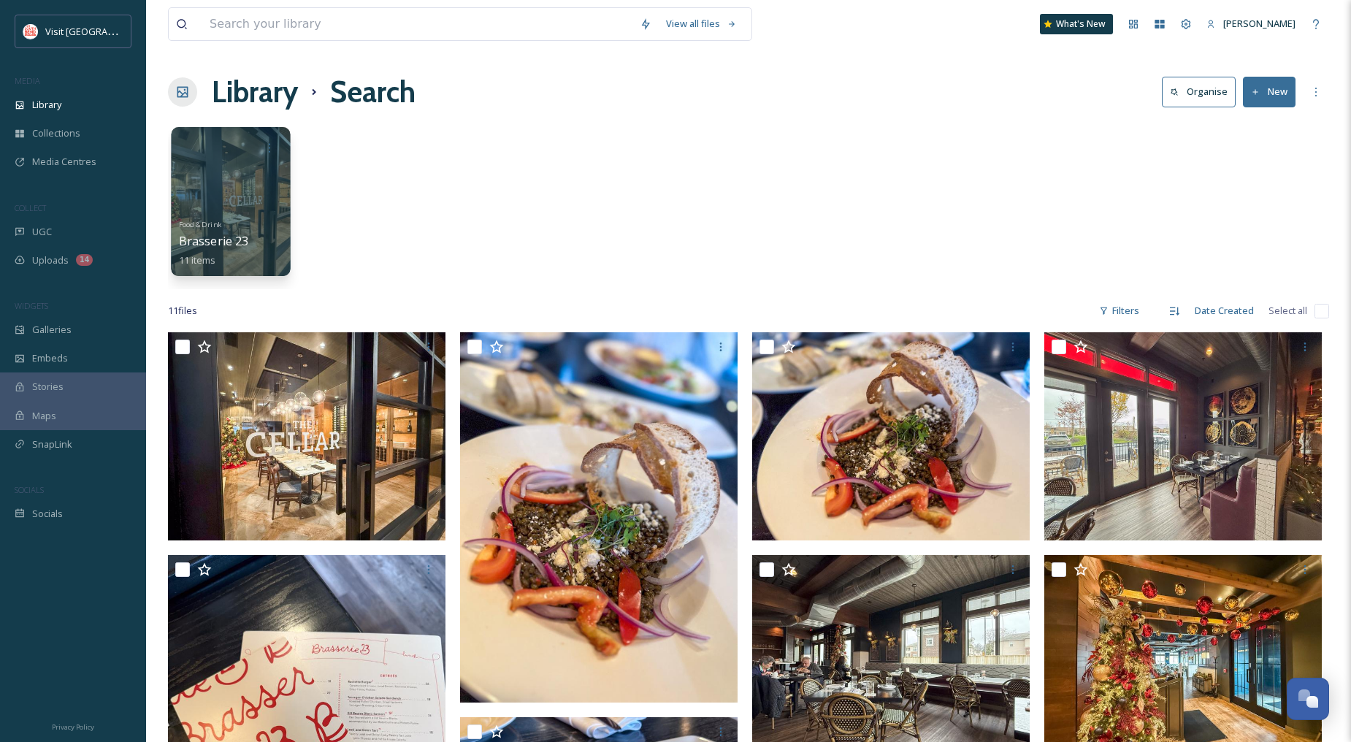
click at [219, 170] on div at bounding box center [230, 201] width 119 height 149
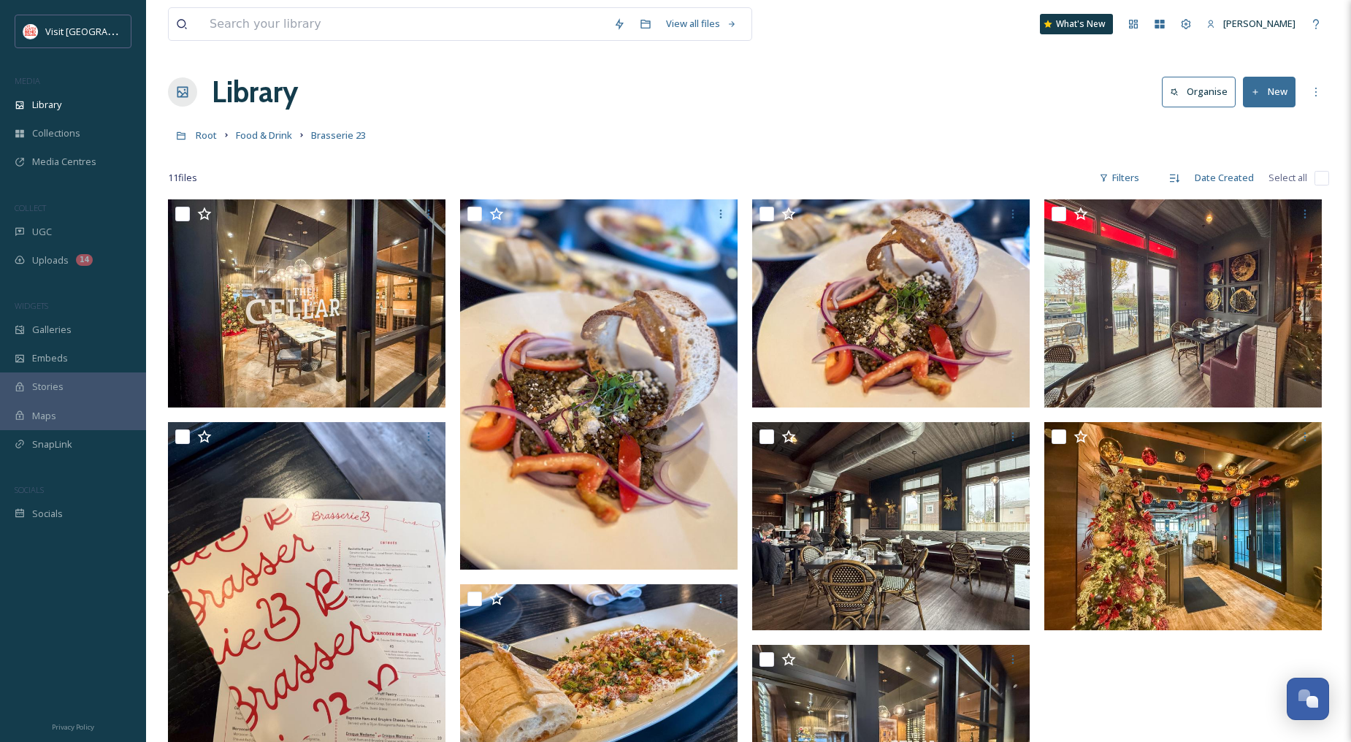
click at [1262, 88] on button "New" at bounding box center [1269, 92] width 53 height 30
click at [1243, 129] on span "File Upload" at bounding box center [1263, 126] width 48 height 14
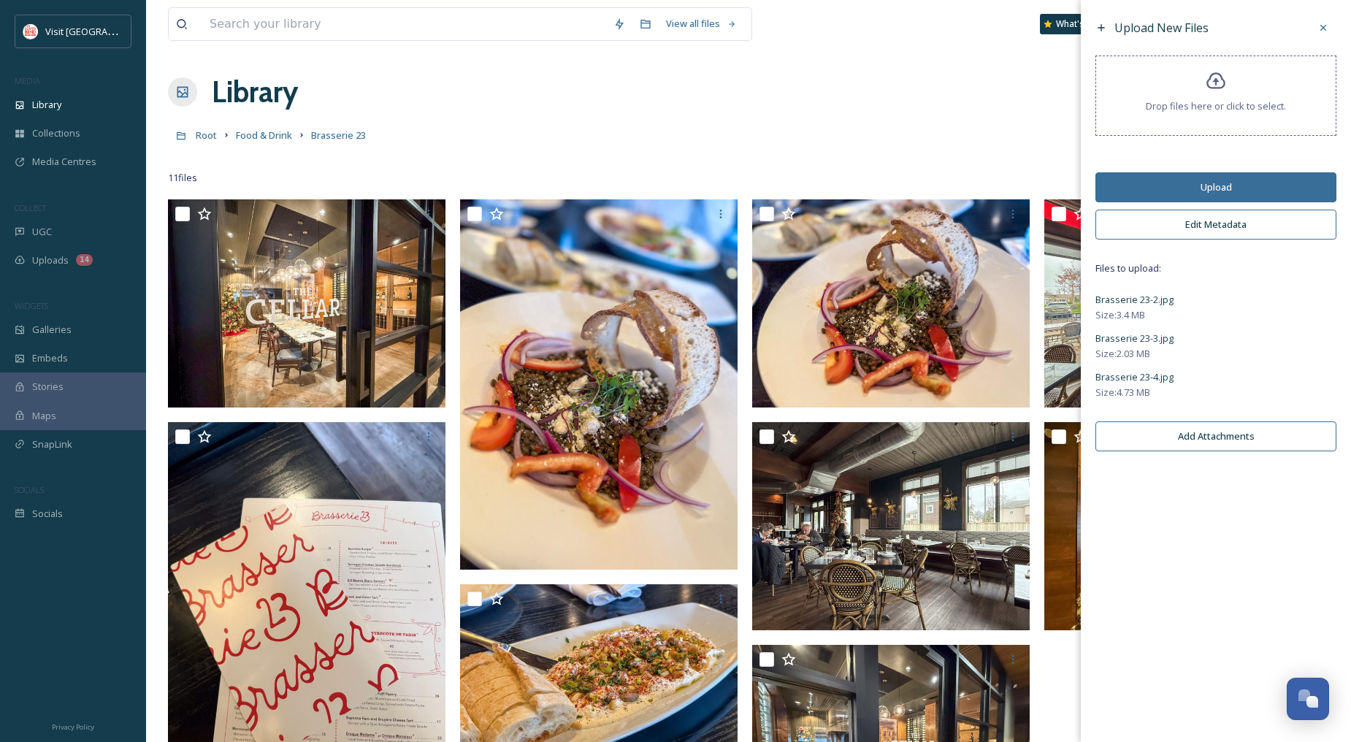
click at [1214, 215] on button "Edit Metadata" at bounding box center [1216, 225] width 241 height 30
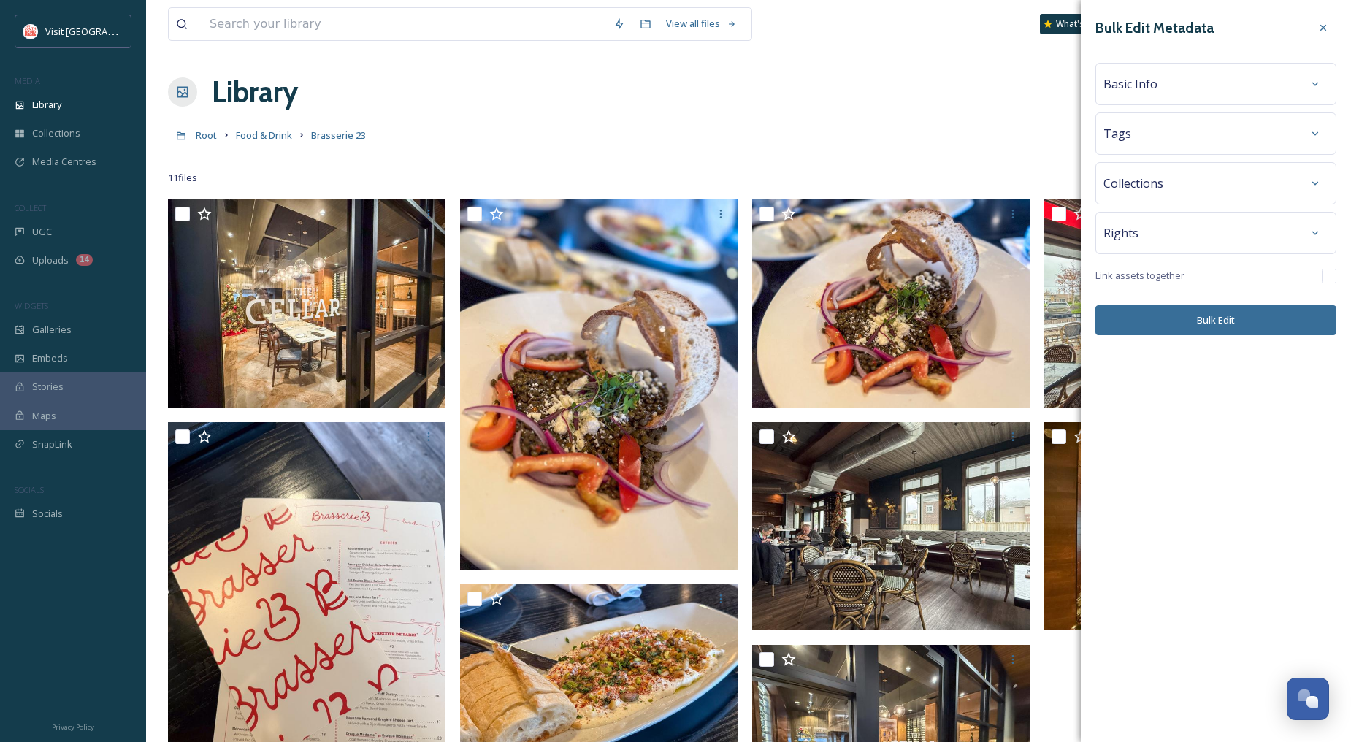
click at [1169, 91] on div "Basic Info" at bounding box center [1216, 84] width 225 height 26
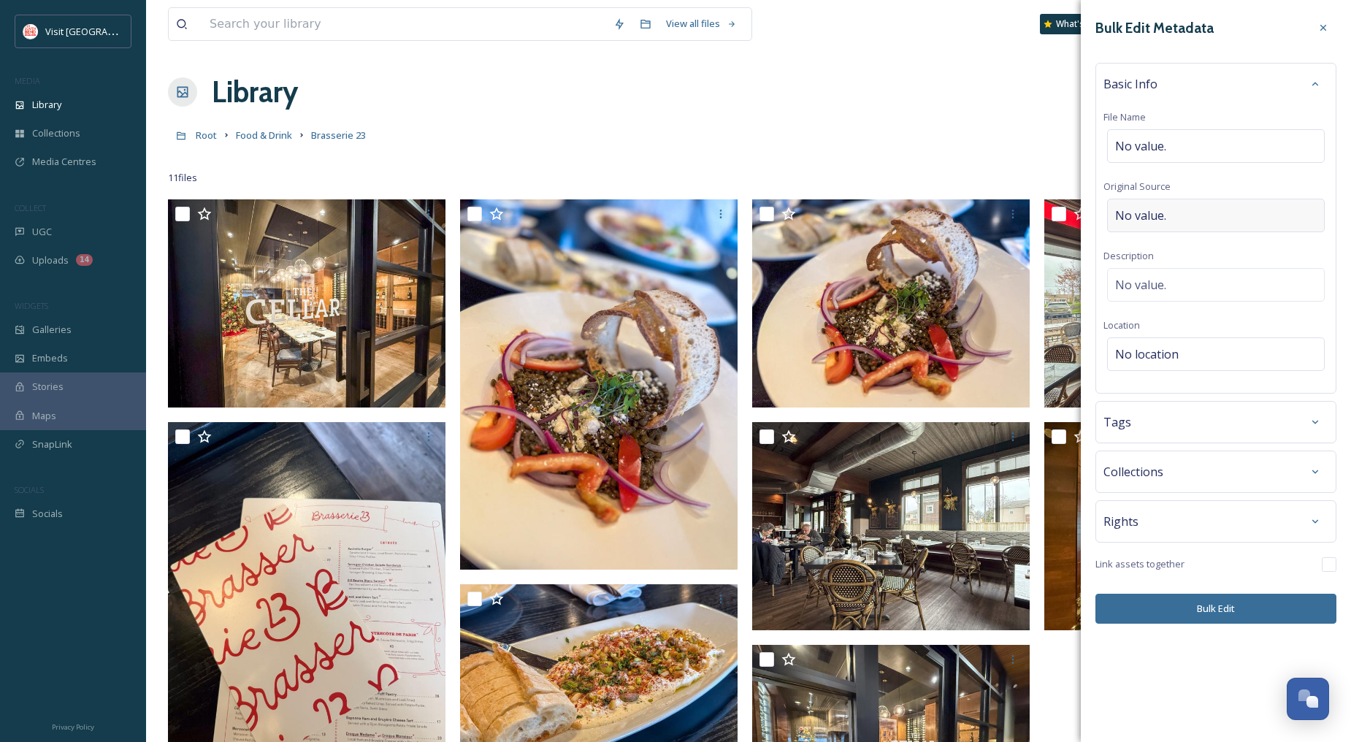
click at [1172, 207] on div "No value." at bounding box center [1216, 216] width 218 height 34
type input "[PERSON_NAME]"
click at [1182, 274] on div "No value." at bounding box center [1216, 285] width 218 height 34
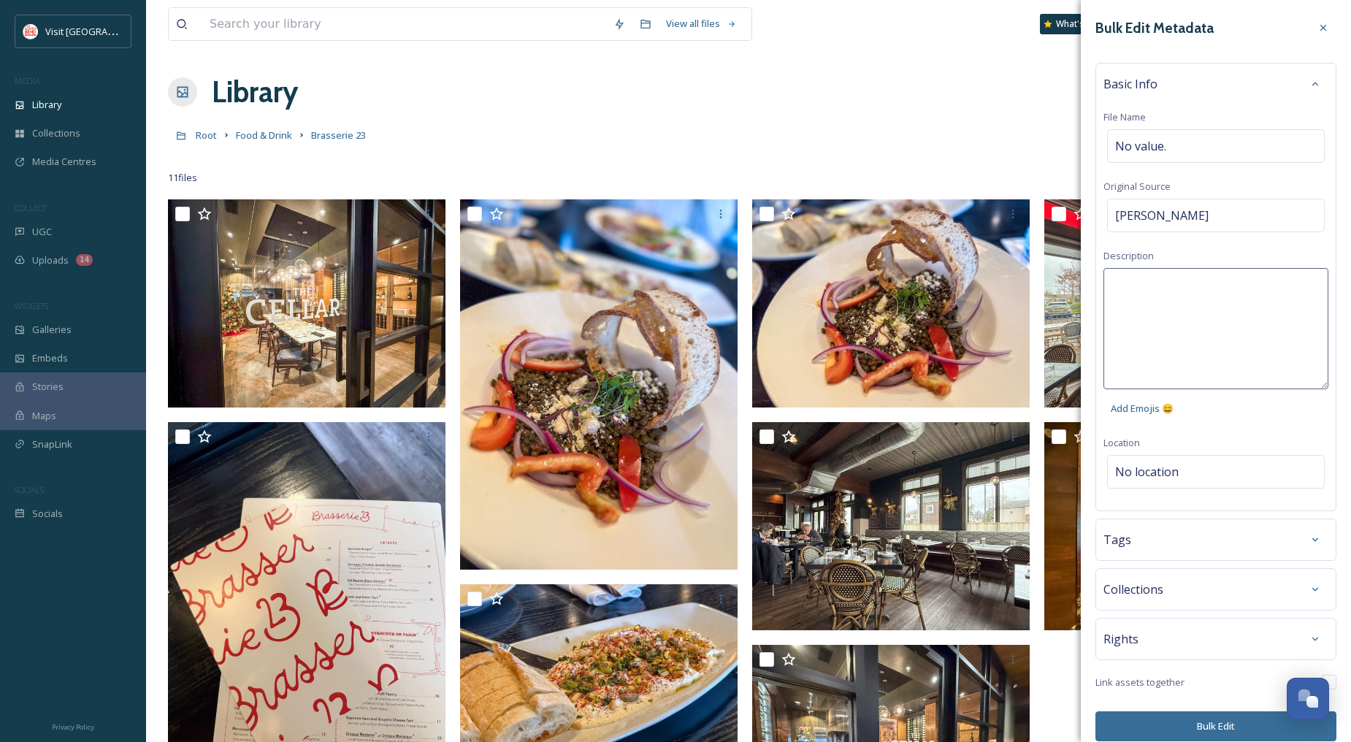
click at [1186, 295] on textarea at bounding box center [1216, 328] width 225 height 121
type textarea "Brasserie 23"
click at [1211, 462] on div "Bulk Edit Metadata Basic Info File Name No value. Original Source [PERSON_NAME]…" at bounding box center [1216, 378] width 270 height 756
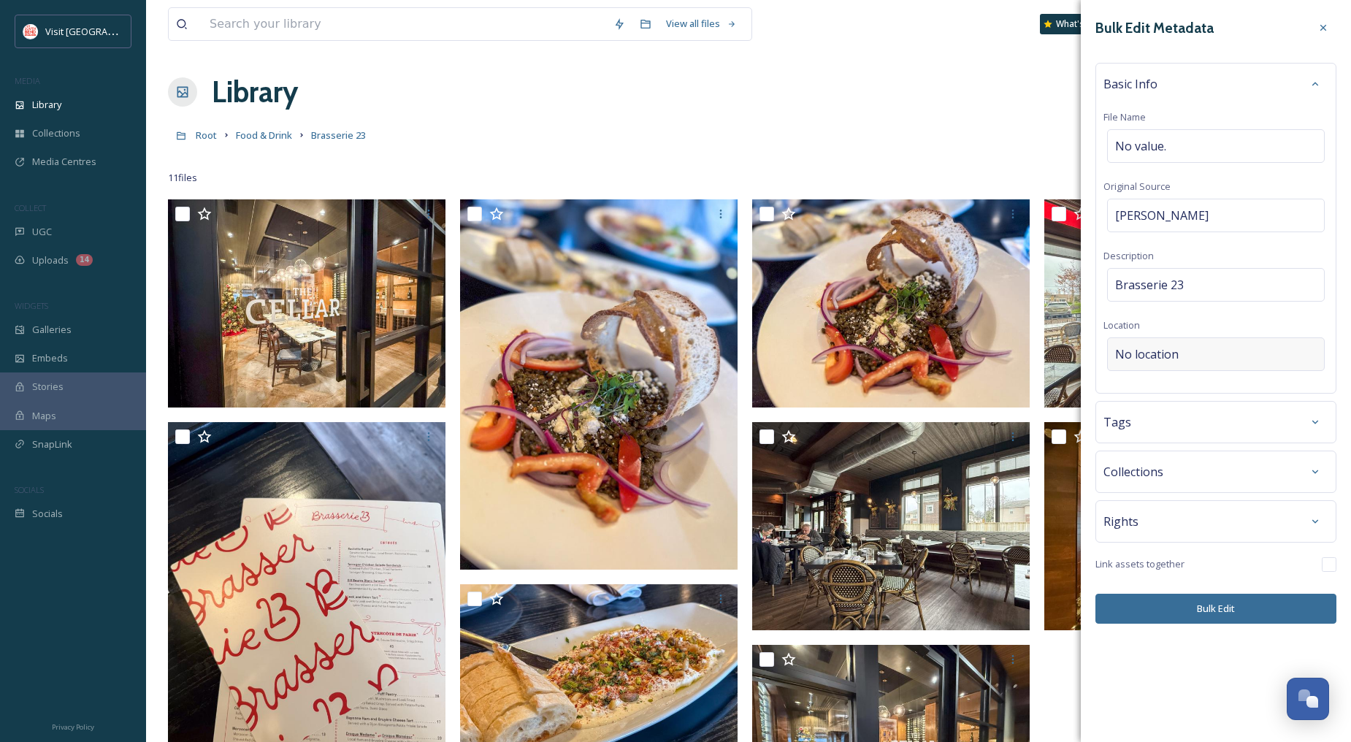
click at [1167, 358] on span "No location" at bounding box center [1147, 355] width 64 height 18
click at [1170, 358] on input at bounding box center [1216, 354] width 216 height 32
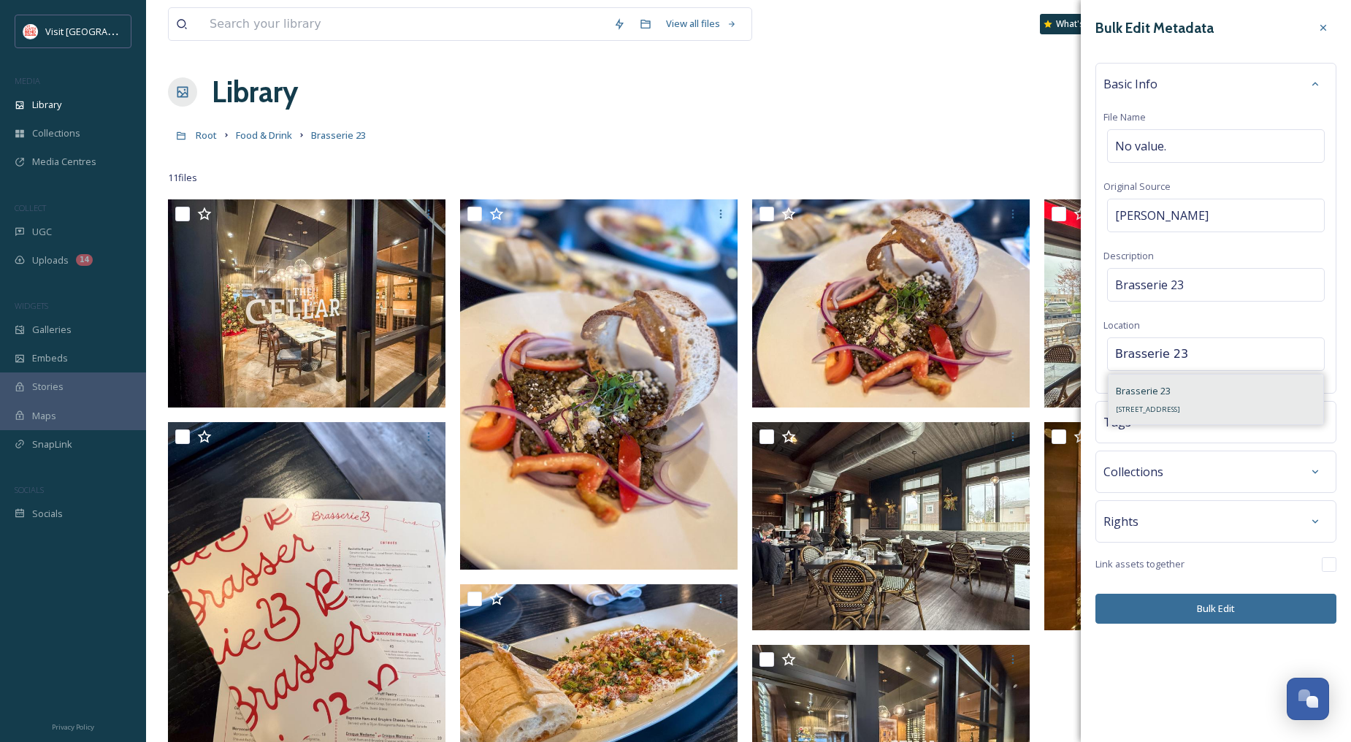
type input "Brasserie 23"
click at [1181, 404] on div "Brasserie [STREET_ADDRESS]" at bounding box center [1148, 399] width 64 height 35
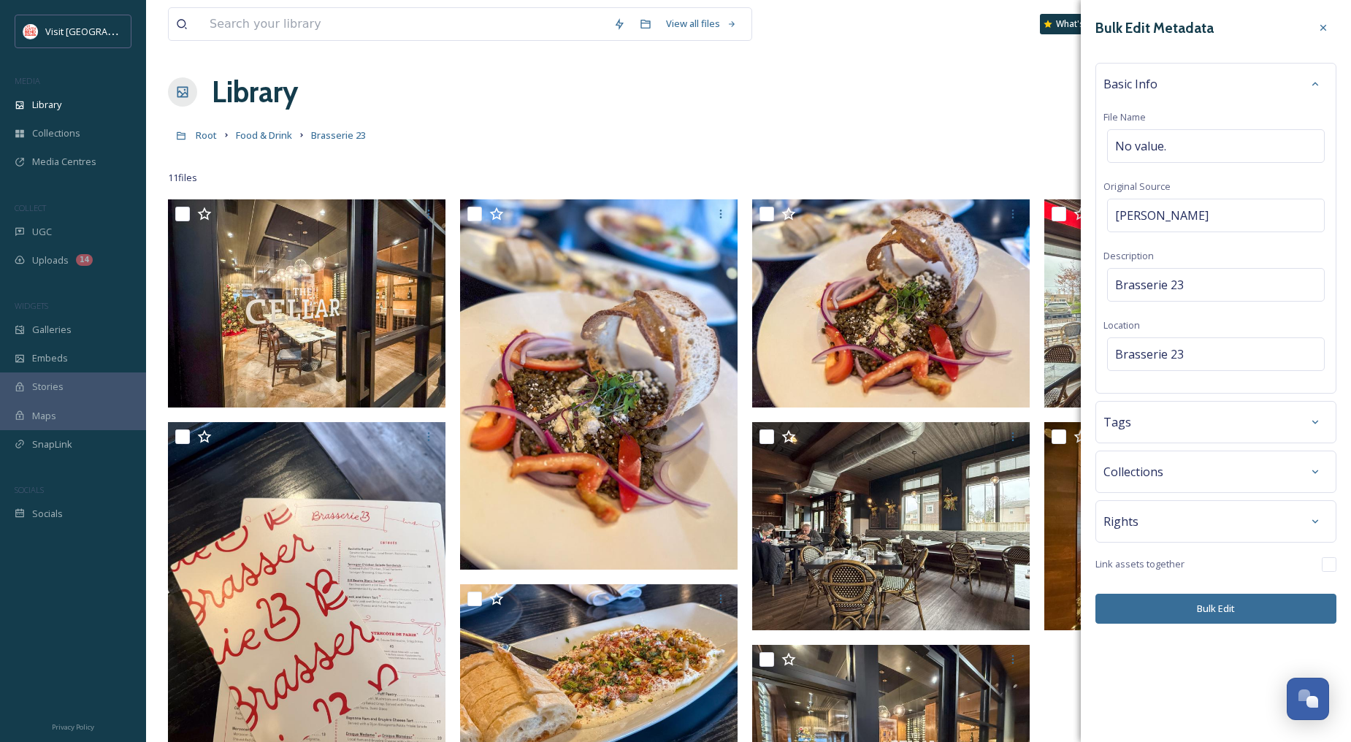
click at [1240, 615] on button "Bulk Edit" at bounding box center [1216, 609] width 241 height 30
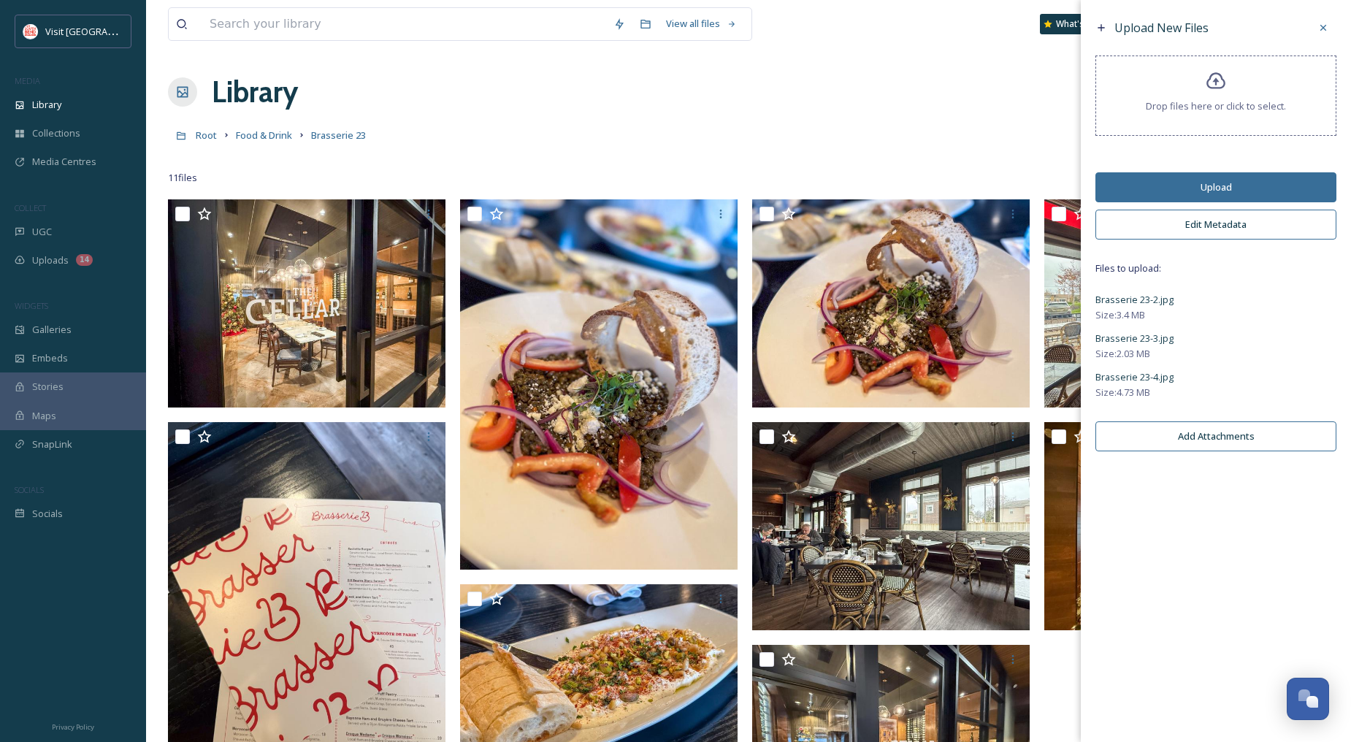
click at [1215, 183] on button "Upload" at bounding box center [1216, 187] width 241 height 30
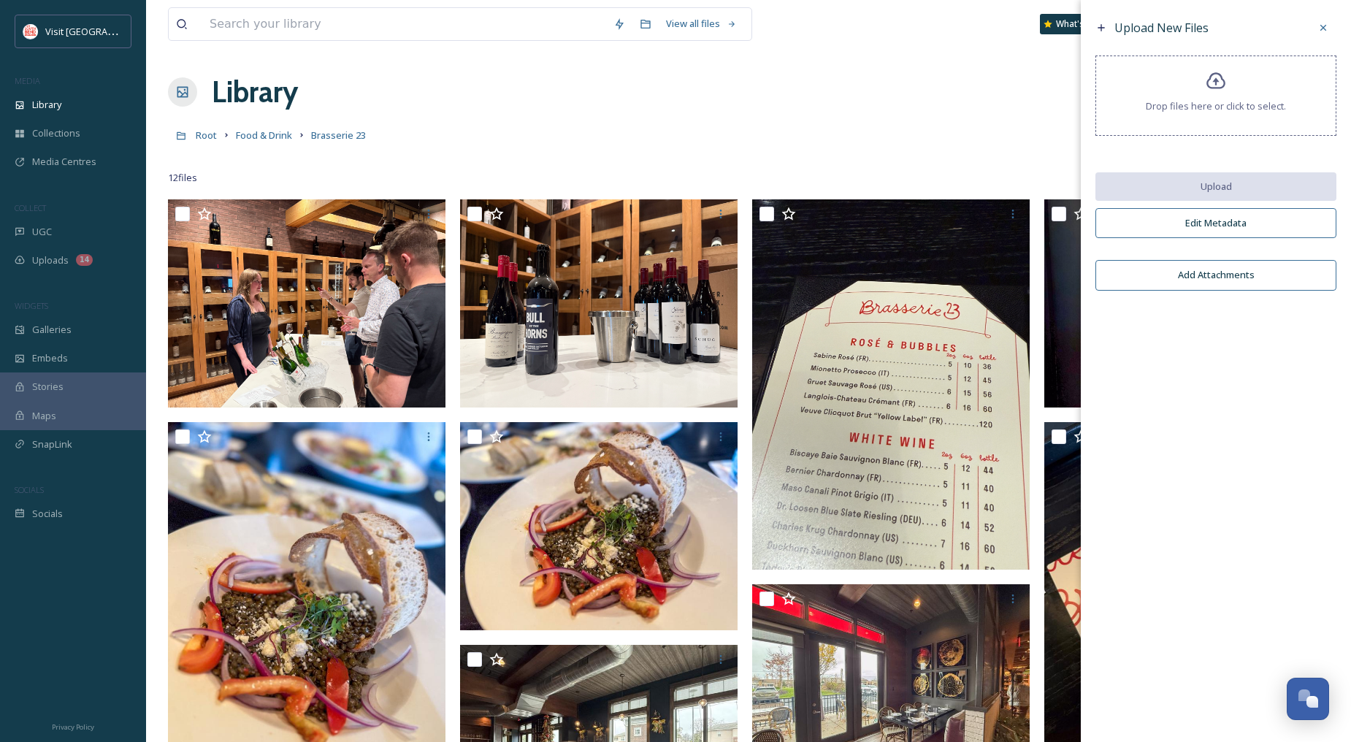
click at [1216, 93] on div "Drop files here or click to select." at bounding box center [1216, 96] width 241 height 80
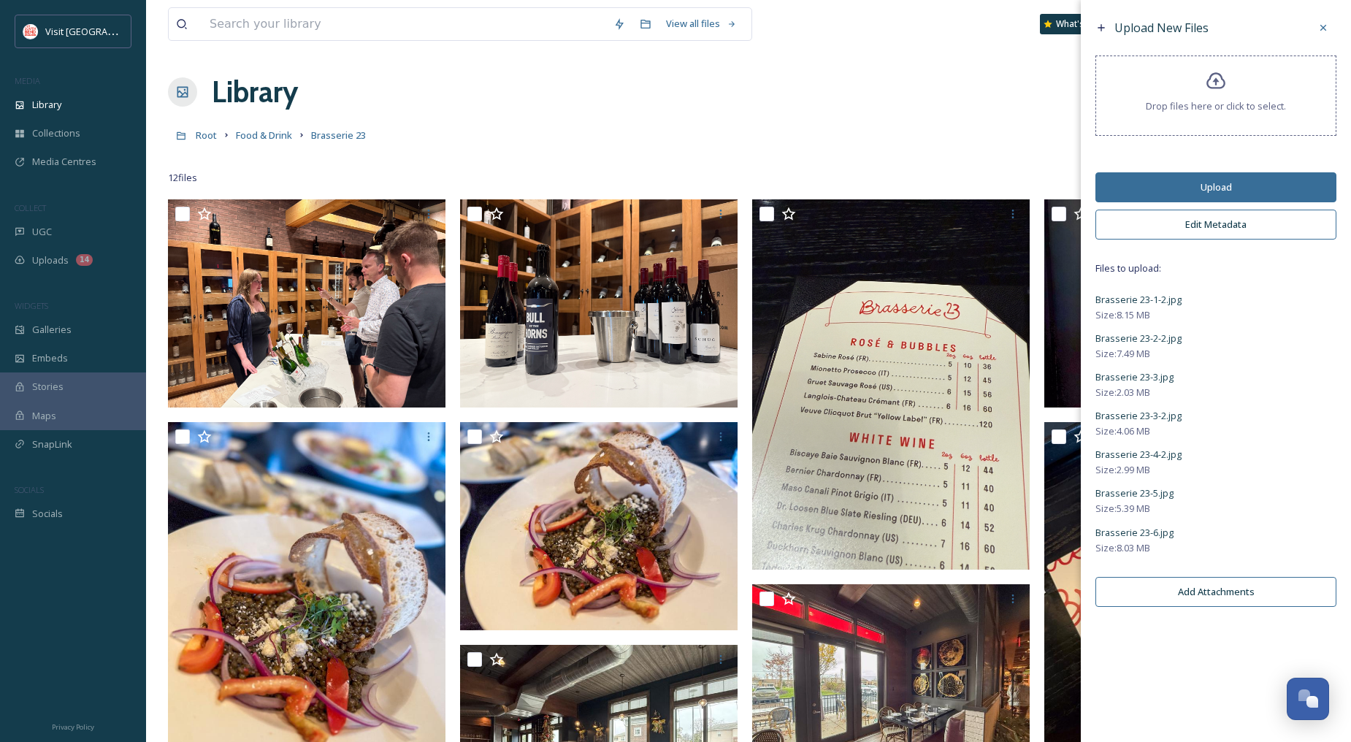
click at [1214, 232] on button "Edit Metadata" at bounding box center [1216, 225] width 241 height 30
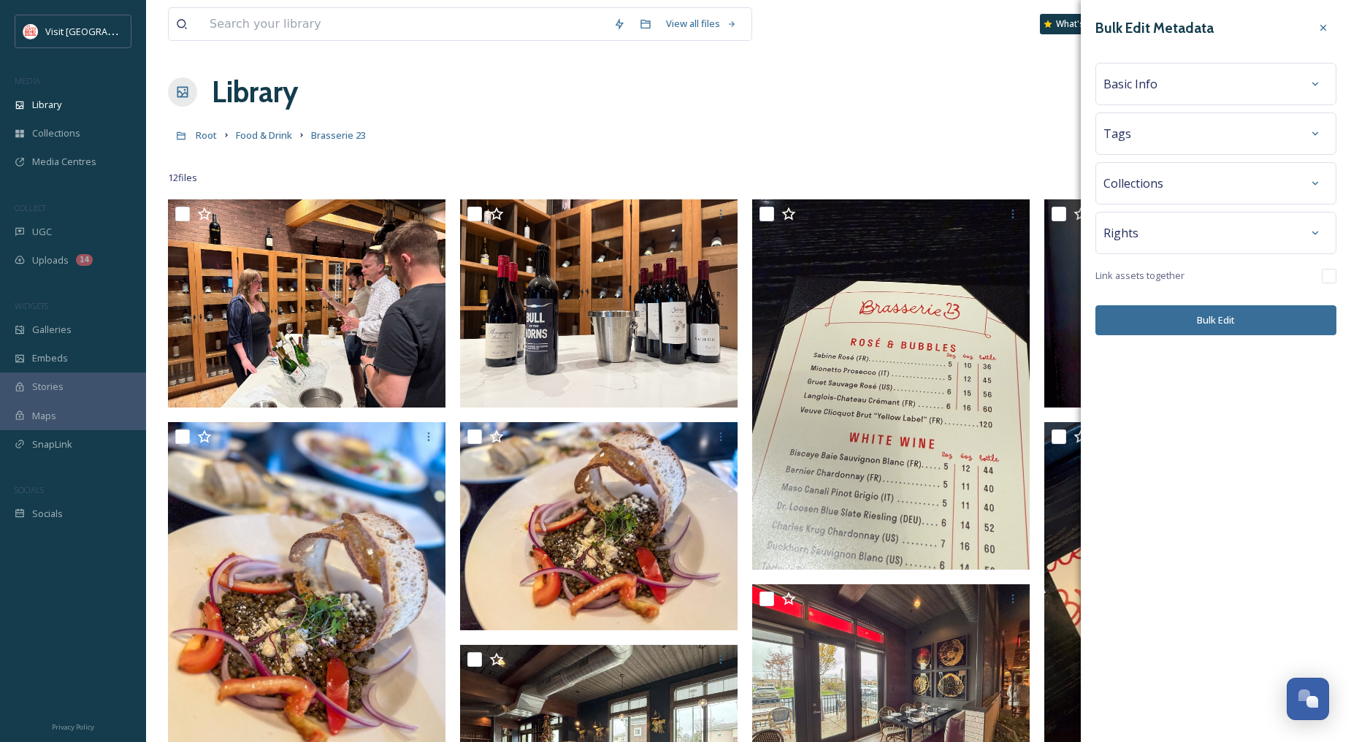
click at [1194, 89] on div "Basic Info" at bounding box center [1216, 84] width 225 height 26
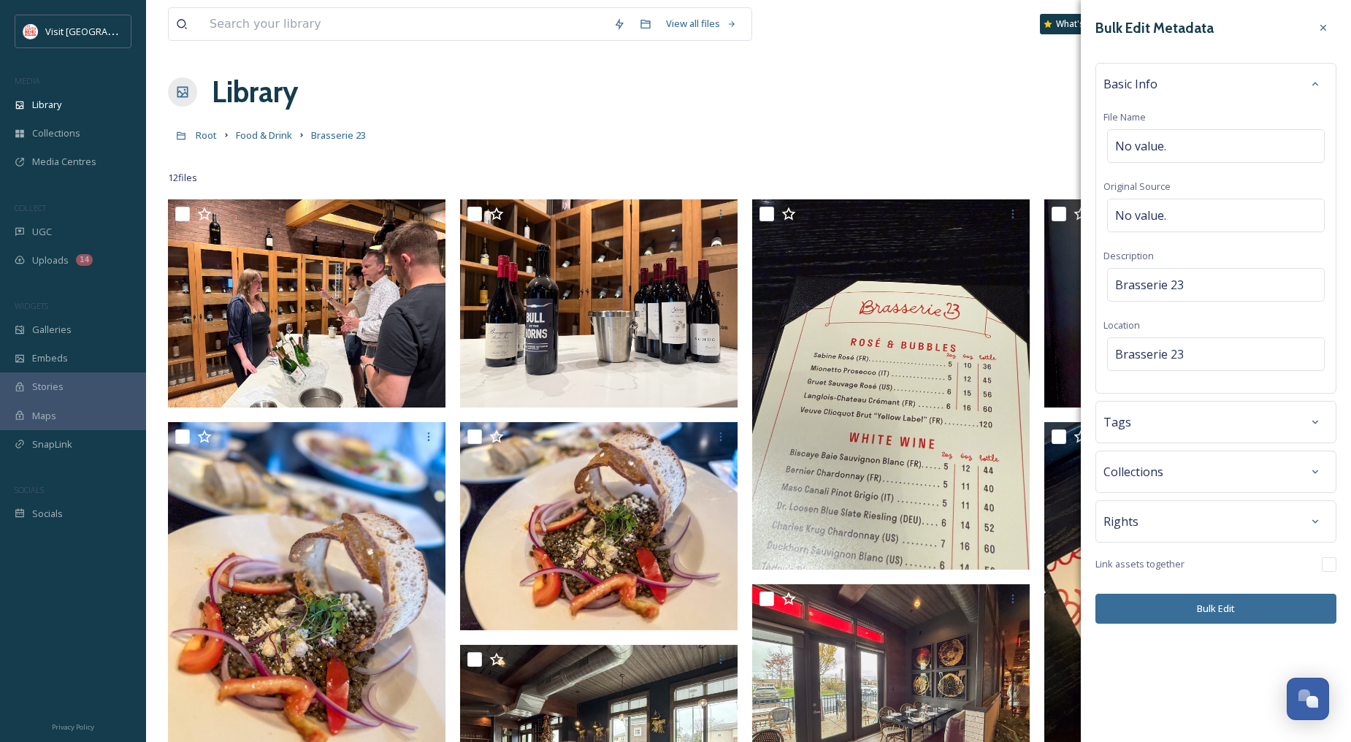
click at [1145, 216] on span "No value." at bounding box center [1140, 216] width 51 height 18
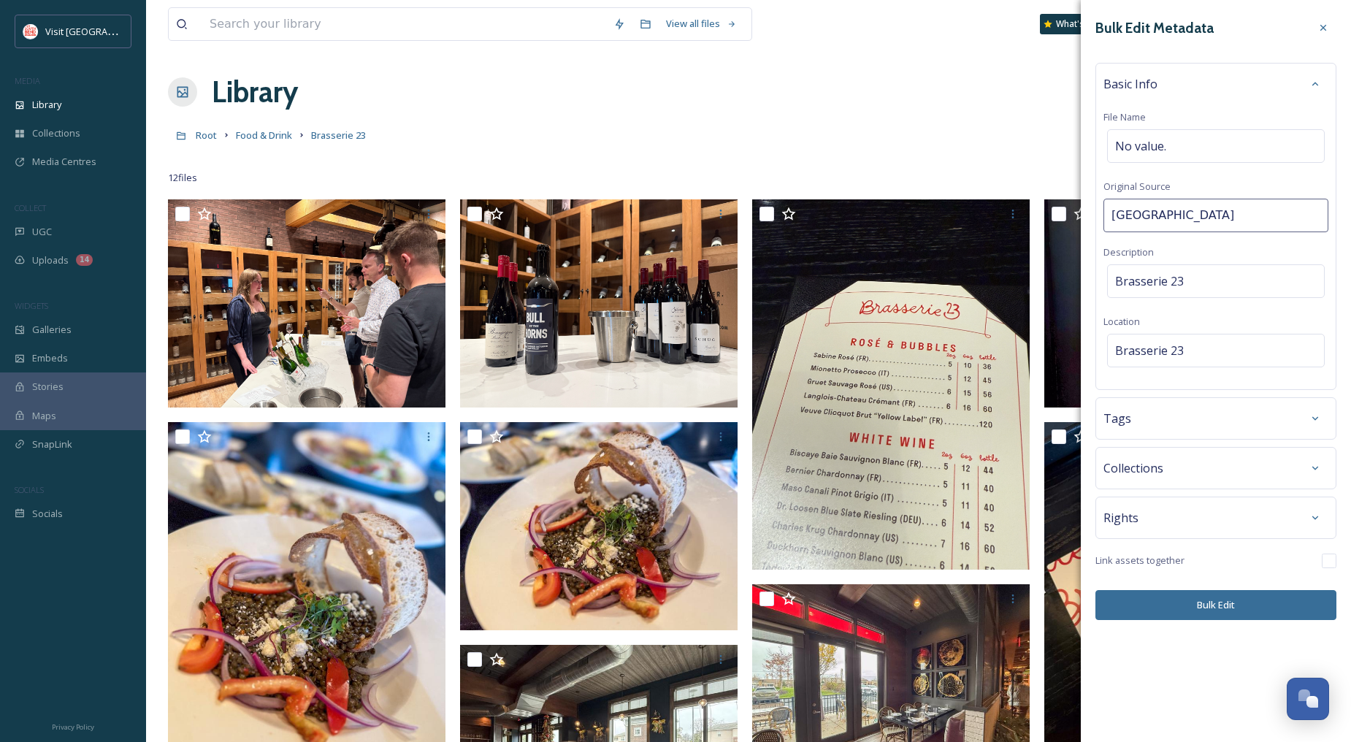
type input "[PERSON_NAME]"
click at [1239, 251] on div "Basic Info File Name No value. Original Source [PERSON_NAME] Description Brasse…" at bounding box center [1216, 228] width 241 height 331
click at [1213, 612] on button "Bulk Edit" at bounding box center [1216, 609] width 241 height 30
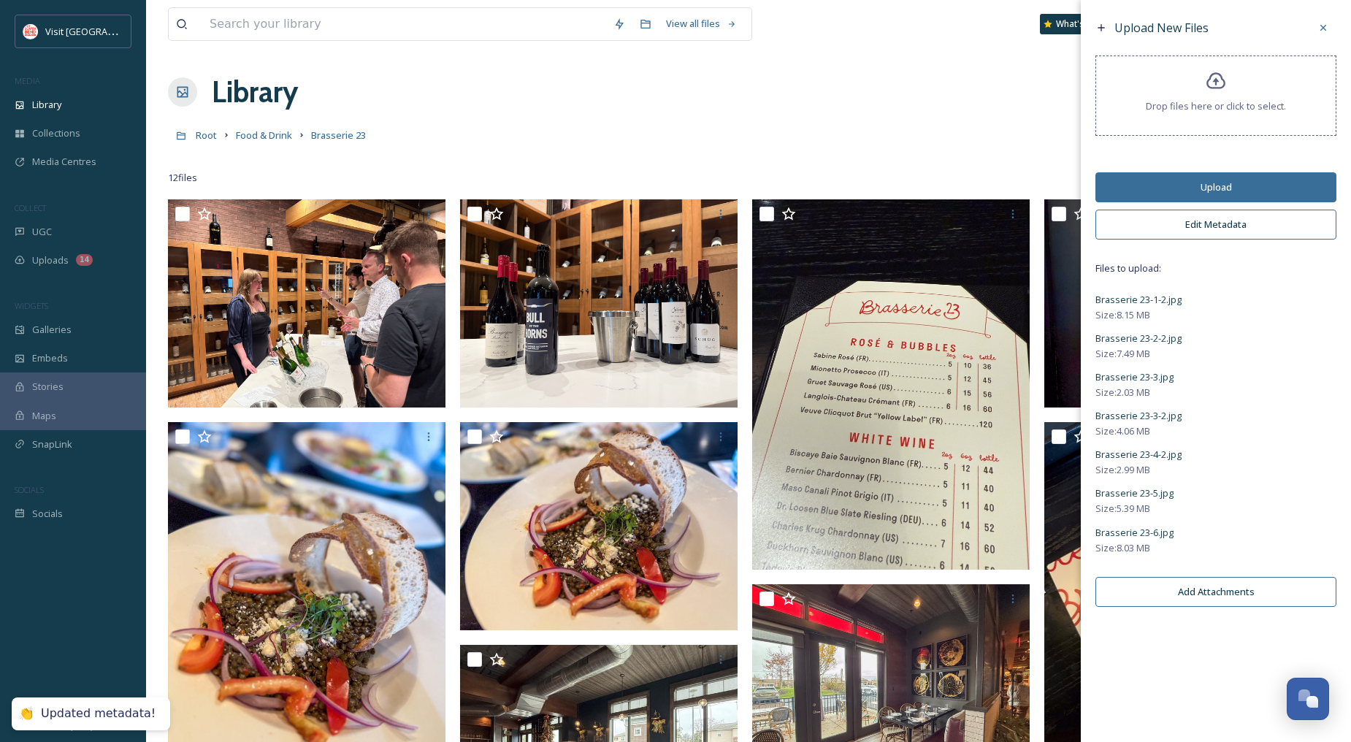
click at [1185, 186] on button "Upload" at bounding box center [1216, 187] width 241 height 30
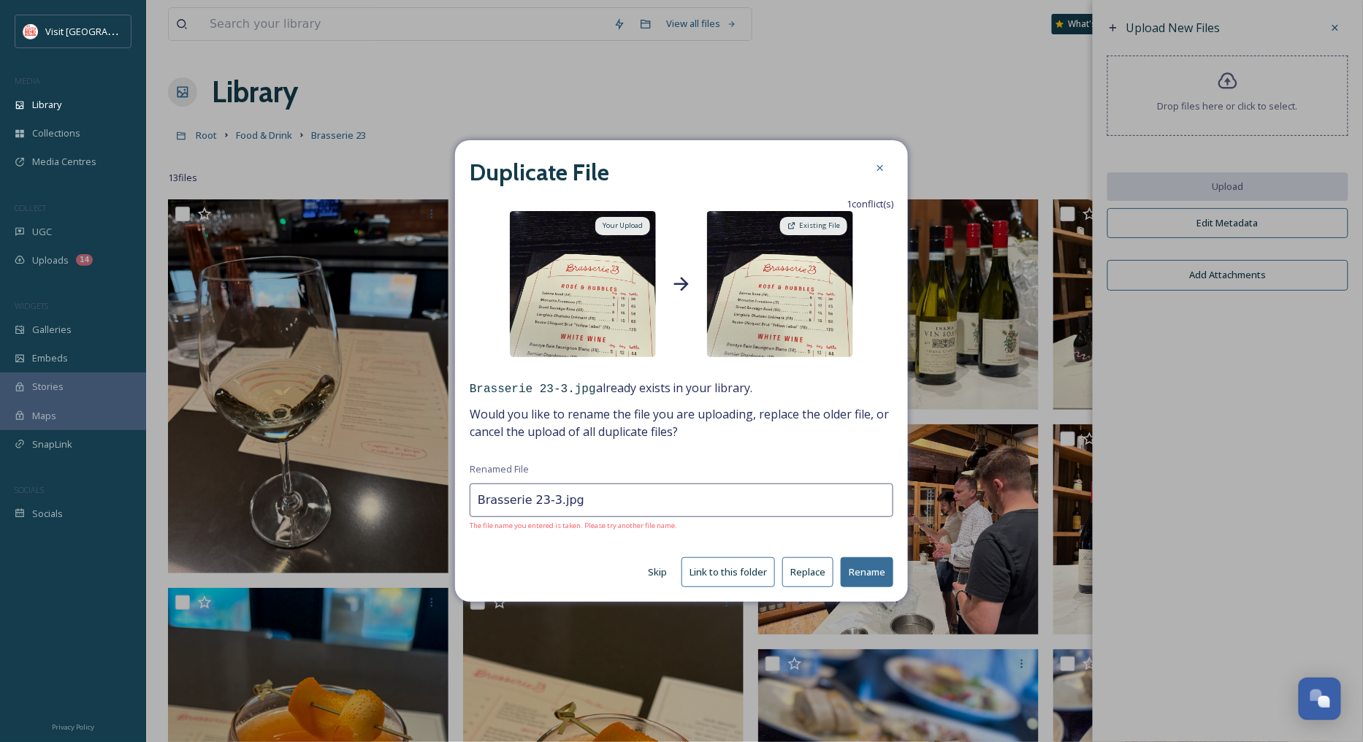
click at [661, 566] on button "Skip" at bounding box center [658, 572] width 34 height 28
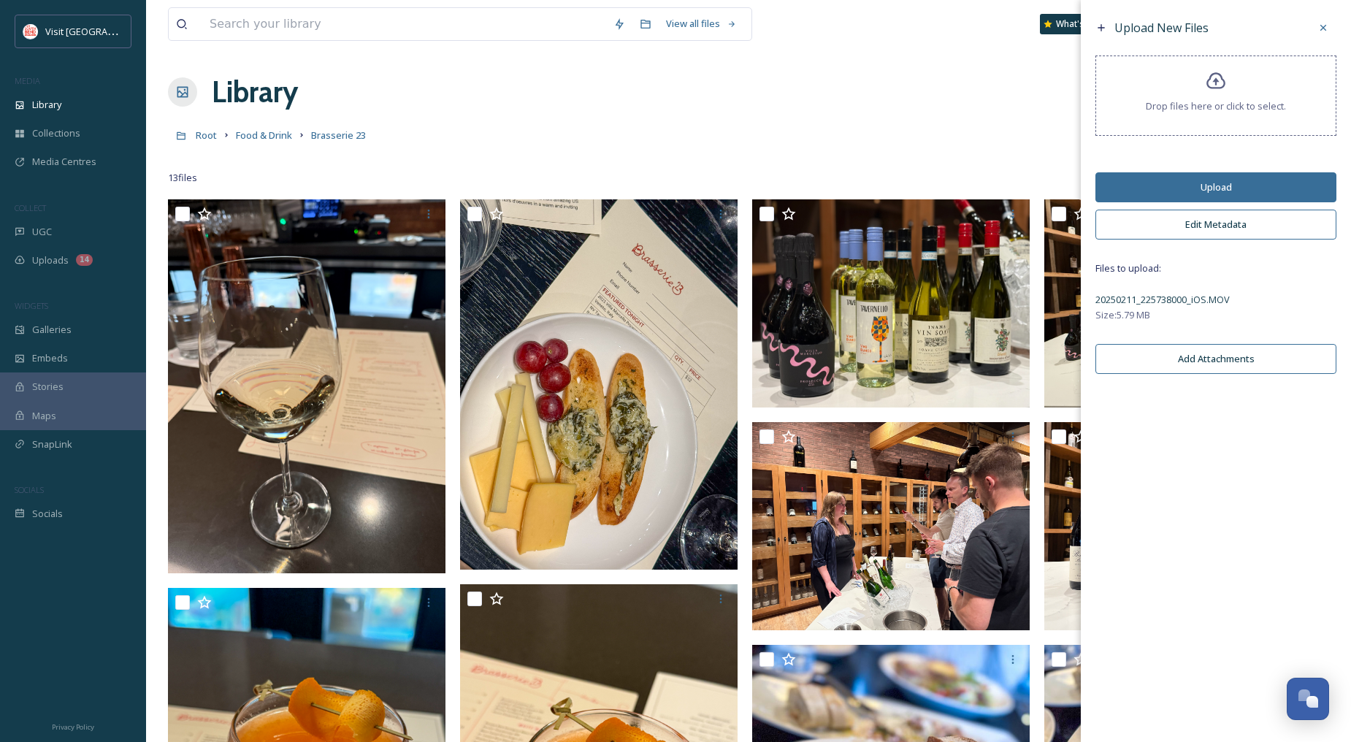
click at [1239, 186] on button "Upload" at bounding box center [1216, 187] width 241 height 30
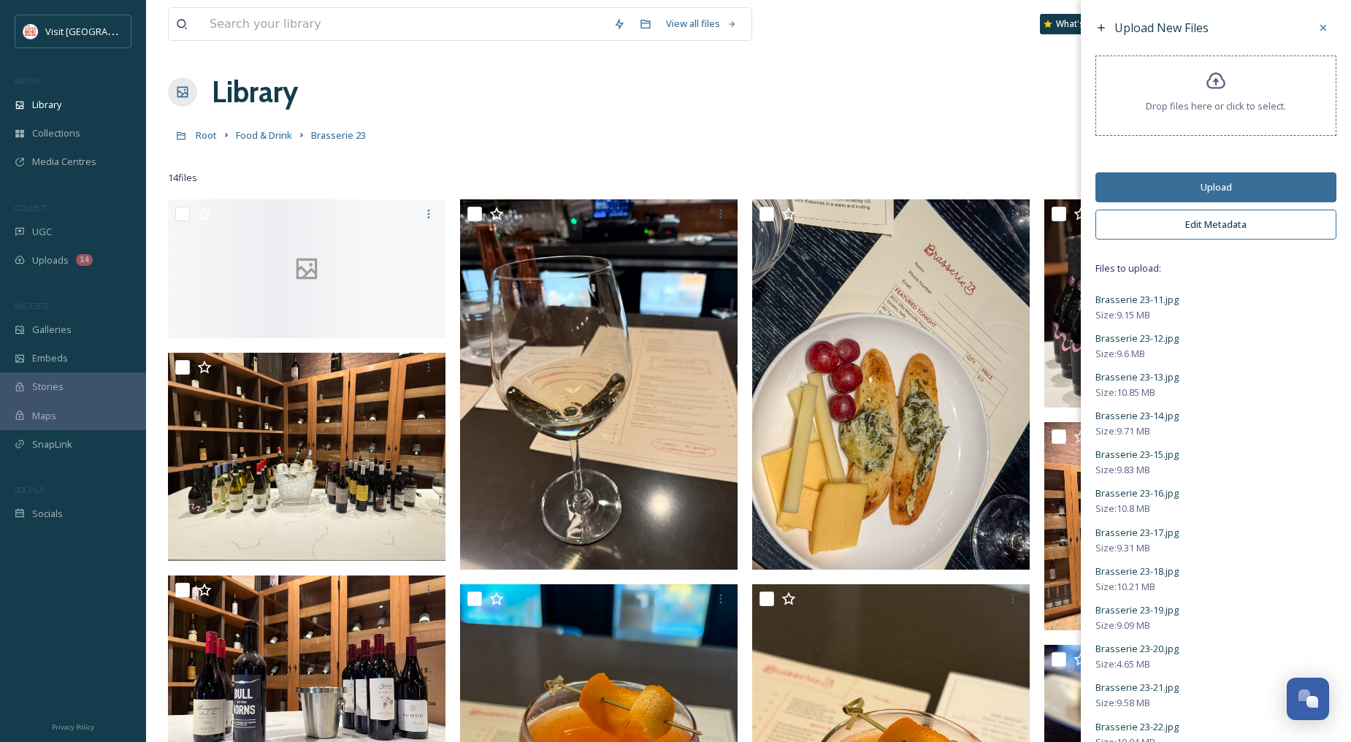
click at [1203, 186] on button "Upload" at bounding box center [1216, 187] width 241 height 30
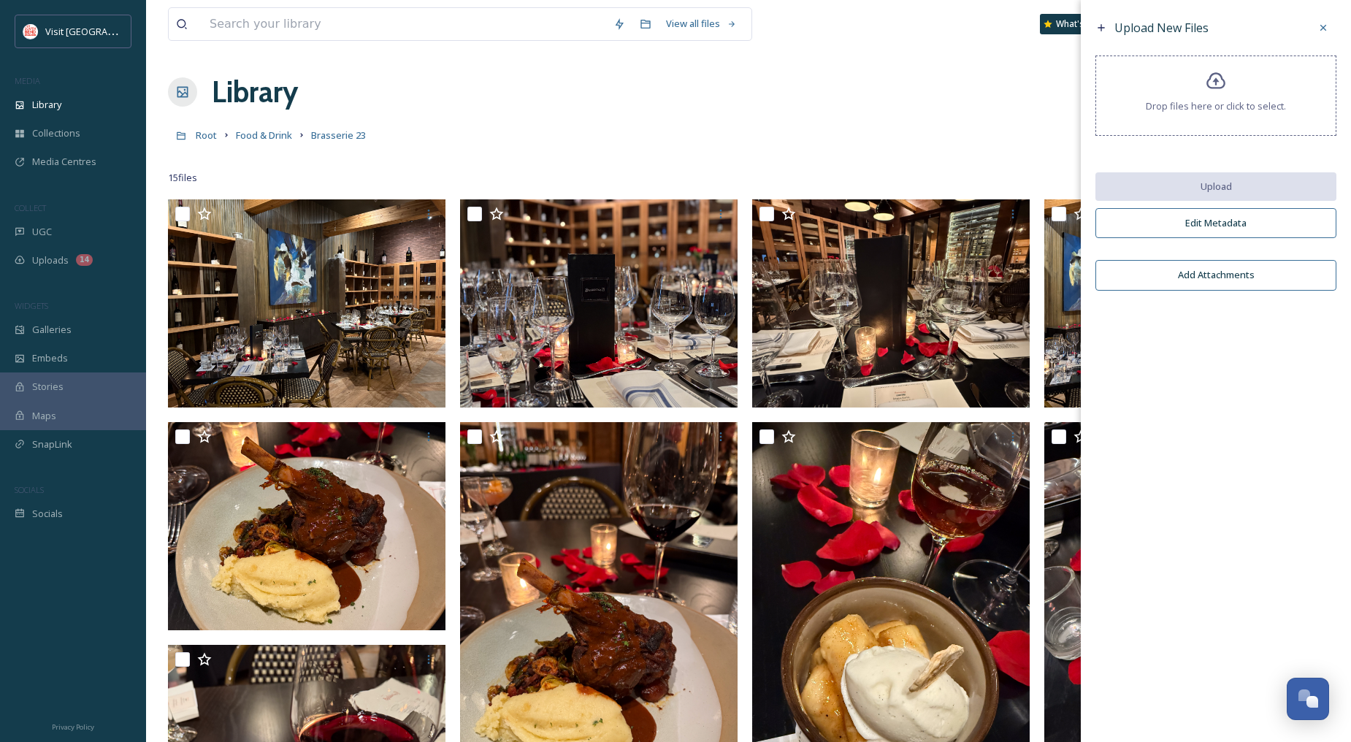
click at [1004, 135] on div "Root Food & Drink Brasserie 23" at bounding box center [749, 135] width 1162 height 28
